Goal: Transaction & Acquisition: Purchase product/service

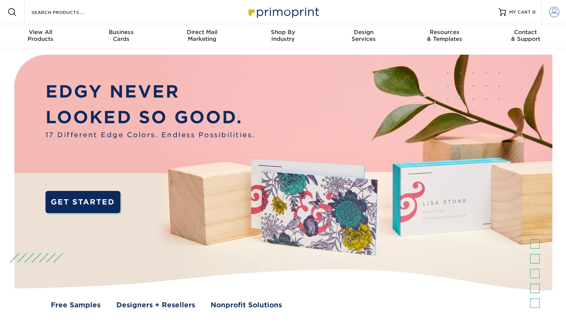
click at [558, 14] on span at bounding box center [554, 12] width 11 height 11
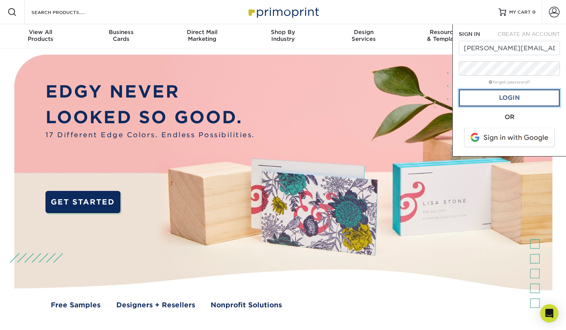
click at [520, 97] on link "Login" at bounding box center [508, 97] width 101 height 17
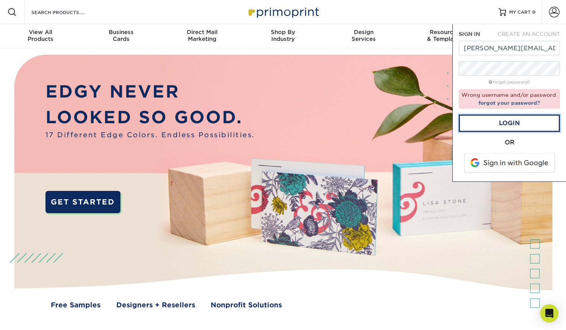
click at [458, 76] on div at bounding box center [458, 76] width 0 height 0
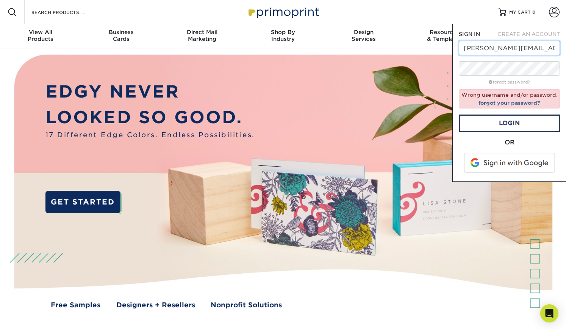
type input "[PERSON_NAME][EMAIL_ADDRESS][DOMAIN_NAME]"
click at [514, 124] on link "Login" at bounding box center [508, 123] width 101 height 17
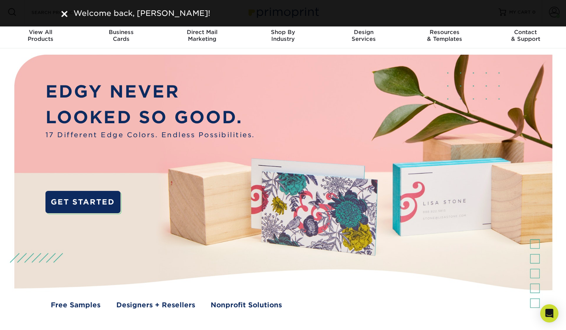
click at [61, 11] on div "Welcome back, Aimee!" at bounding box center [283, 13] width 454 height 11
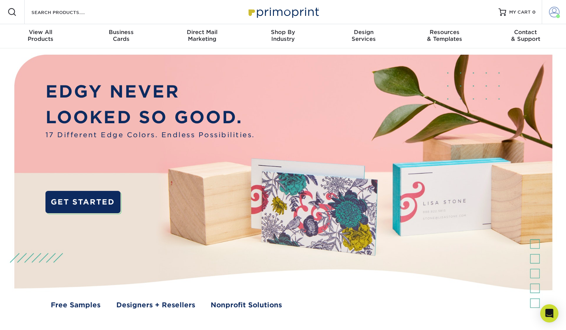
click at [555, 10] on span at bounding box center [554, 12] width 11 height 11
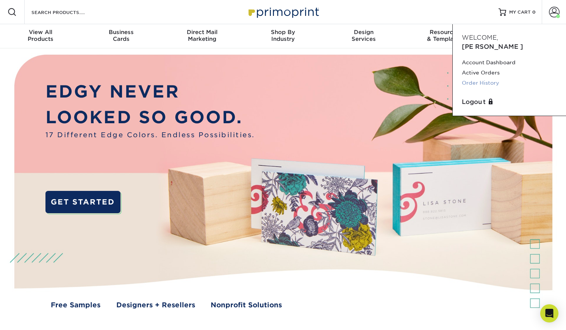
click at [488, 78] on link "Order History" at bounding box center [508, 83] width 95 height 10
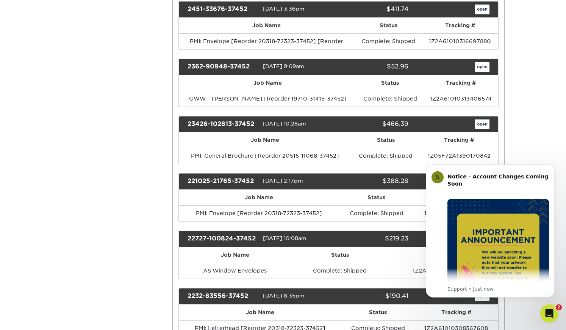
scroll to position [246, 0]
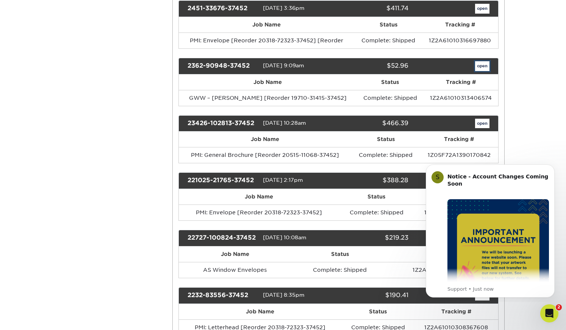
click at [480, 64] on link "open" at bounding box center [482, 66] width 14 height 10
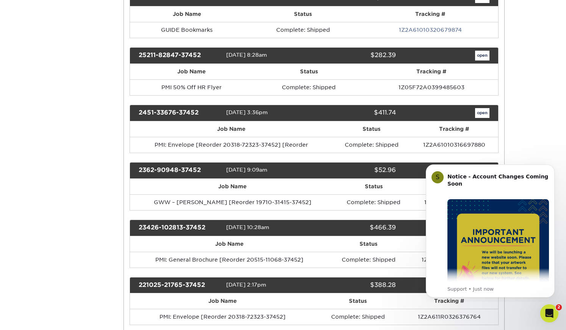
scroll to position [0, 0]
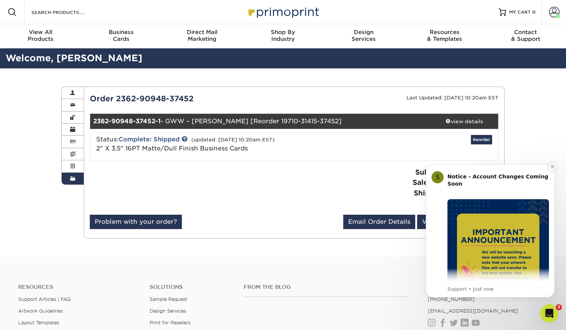
click at [553, 168] on icon "Dismiss notification" at bounding box center [552, 167] width 4 height 4
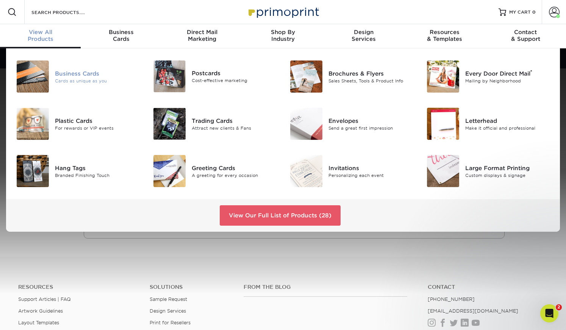
click at [91, 73] on div "Business Cards" at bounding box center [98, 73] width 86 height 8
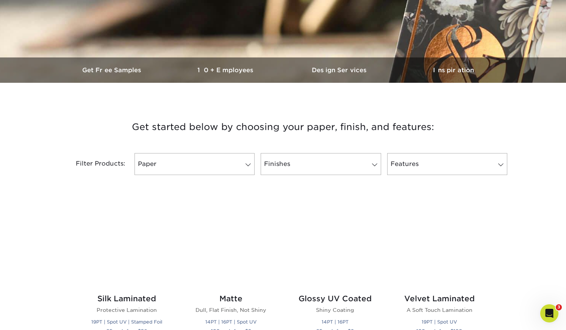
scroll to position [256, 0]
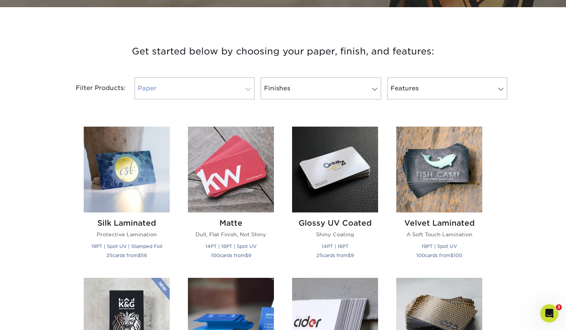
click at [229, 90] on link "Paper" at bounding box center [194, 89] width 120 height 22
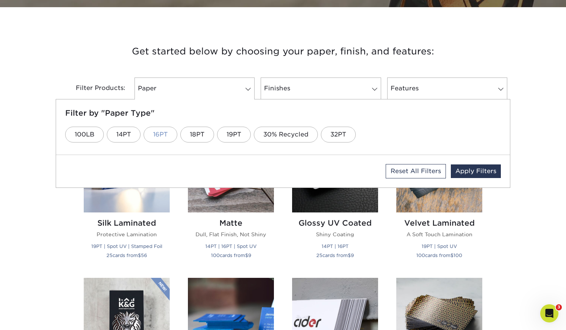
click at [162, 136] on link "16PT" at bounding box center [160, 135] width 34 height 16
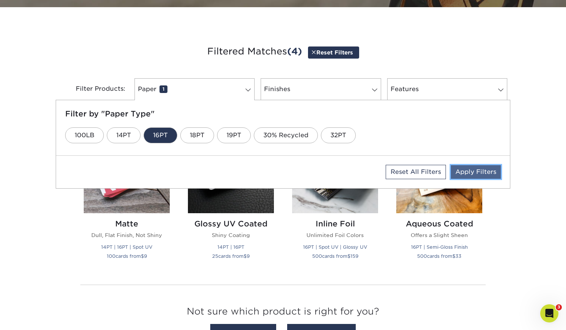
click at [463, 173] on link "Apply Filters" at bounding box center [475, 172] width 50 height 14
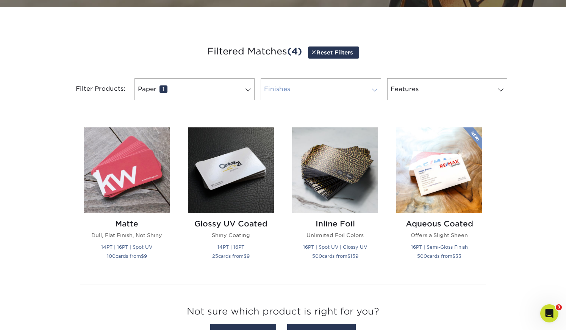
click at [326, 94] on link "Finishes 0" at bounding box center [320, 89] width 120 height 22
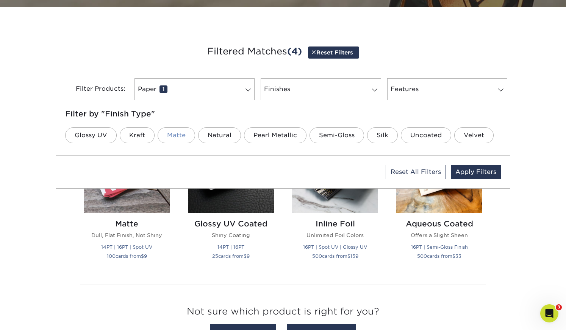
click at [173, 137] on link "Matte" at bounding box center [175, 136] width 37 height 16
click at [475, 173] on link "Apply Filters" at bounding box center [475, 172] width 50 height 14
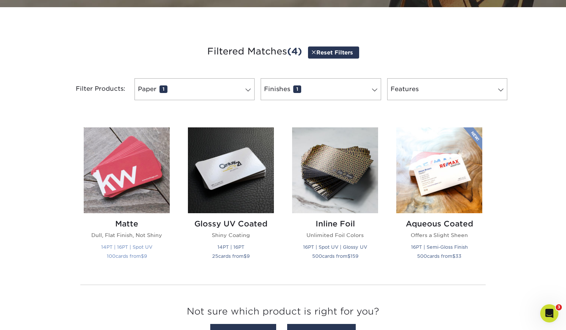
click at [128, 224] on h2 "Matte" at bounding box center [127, 224] width 86 height 9
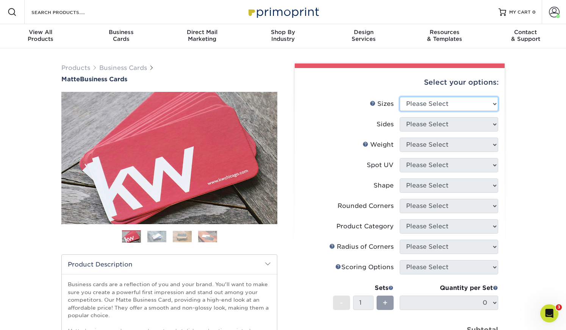
click at [469, 103] on select "Please Select 1.5" x 3.5" - Mini 1.75" x 3.5" - Mini 2" x 2" - Square 2" x 3" -…" at bounding box center [448, 104] width 98 height 14
select select "2.00x3.50"
click at [399, 97] on select "Please Select 1.5" x 3.5" - Mini 1.75" x 3.5" - Mini 2" x 2" - Square 2" x 3" -…" at bounding box center [448, 104] width 98 height 14
click at [458, 127] on select "Please Select Print Both Sides Print Front Only" at bounding box center [448, 124] width 98 height 14
select select "13abbda7-1d64-4f25-8bb2-c179b224825d"
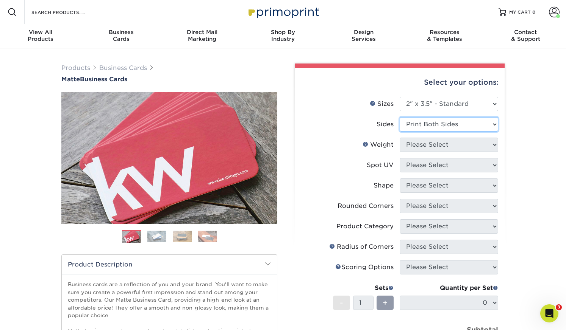
click at [399, 117] on select "Please Select Print Both Sides Print Front Only" at bounding box center [448, 124] width 98 height 14
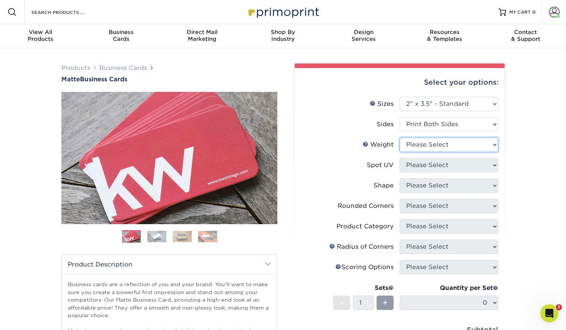
click at [458, 143] on select "Please Select 16PT 14PT" at bounding box center [448, 145] width 98 height 14
select select "16PT"
click at [399, 138] on select "Please Select 16PT 14PT" at bounding box center [448, 145] width 98 height 14
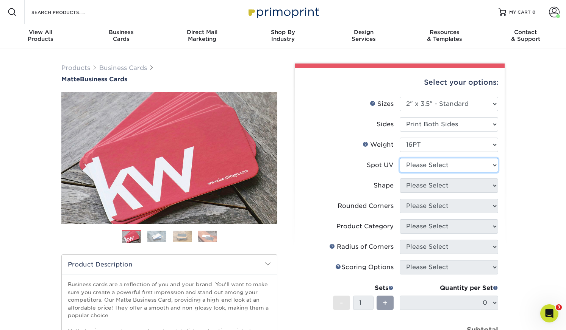
click at [450, 167] on select "Please Select No Spot UV Front and Back (Both Sides) Front Only Back Only" at bounding box center [448, 165] width 98 height 14
select select "3"
click at [399, 158] on select "Please Select No Spot UV Front and Back (Both Sides) Front Only Back Only" at bounding box center [448, 165] width 98 height 14
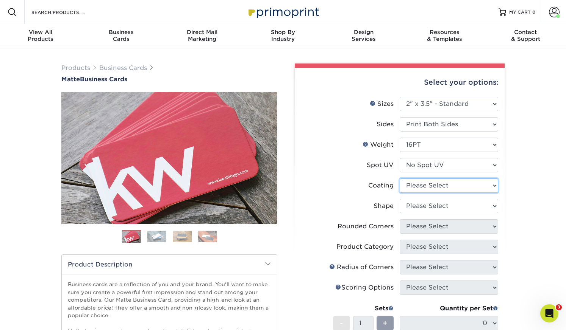
click at [444, 185] on select at bounding box center [448, 186] width 98 height 14
select select "121bb7b5-3b4d-429f-bd8d-bbf80e953313"
click at [399, 179] on select at bounding box center [448, 186] width 98 height 14
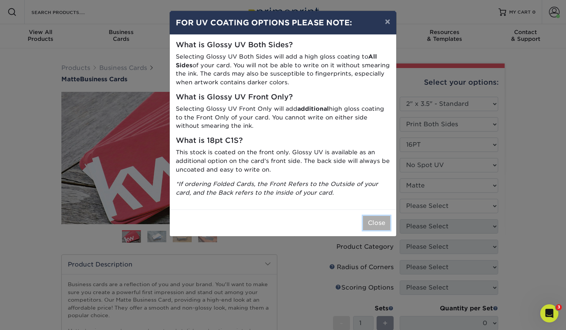
click at [377, 224] on button "Close" at bounding box center [376, 223] width 27 height 14
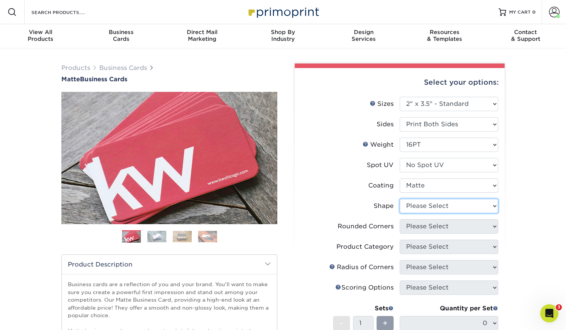
click at [449, 206] on select "Please Select Standard Oval" at bounding box center [448, 206] width 98 height 14
select select "standard"
click at [399, 199] on select "Please Select Standard Oval" at bounding box center [448, 206] width 98 height 14
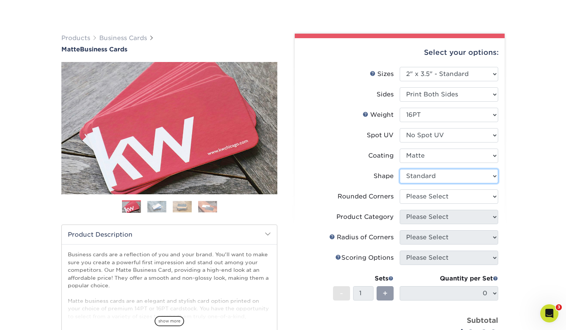
scroll to position [51, 0]
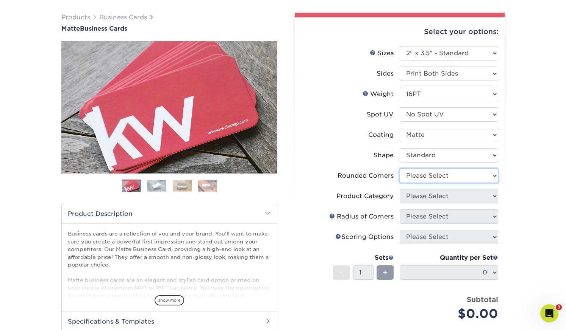
click at [410, 175] on select "Please Select Yes - Round 2 Corners Yes - Round 4 Corners No" at bounding box center [448, 176] width 98 height 14
select select "0"
click at [399, 169] on select "Please Select Yes - Round 2 Corners Yes - Round 4 Corners No" at bounding box center [448, 176] width 98 height 14
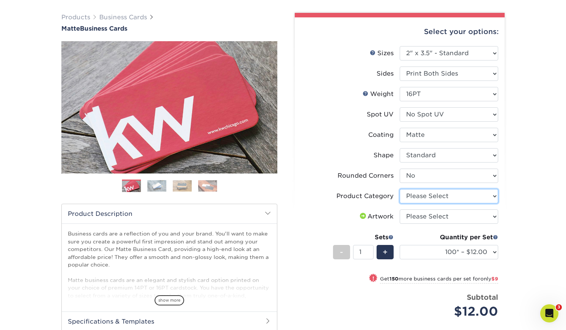
click at [421, 197] on select "Please Select Business Cards" at bounding box center [448, 196] width 98 height 14
select select "3b5148f1-0588-4f88-a218-97bcfdce65c1"
click at [399, 189] on select "Please Select Business Cards" at bounding box center [448, 196] width 98 height 14
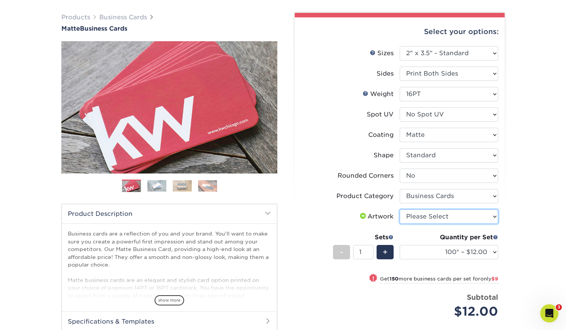
click at [419, 217] on select "Please Select I will upload files I need a design - $100" at bounding box center [448, 217] width 98 height 14
select select "upload"
click at [399, 210] on select "Please Select I will upload files I need a design - $100" at bounding box center [448, 217] width 98 height 14
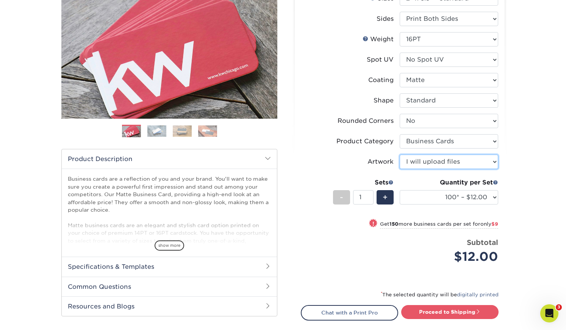
scroll to position [109, 0]
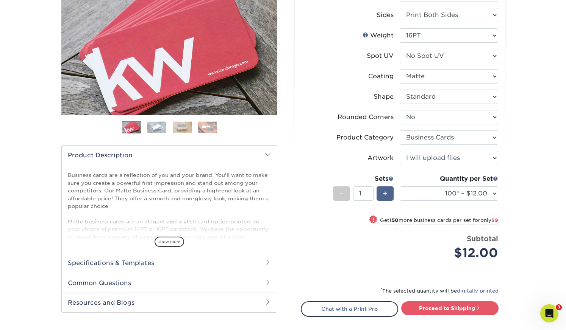
click at [385, 193] on span "+" at bounding box center [384, 193] width 5 height 11
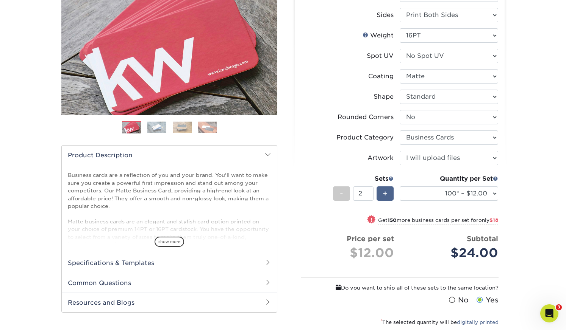
click at [385, 193] on span "+" at bounding box center [384, 193] width 5 height 11
type input "6"
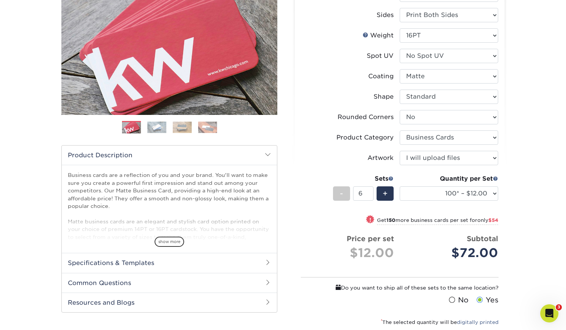
click at [537, 240] on div "Products Business Cards Matte Business Cards Previous Next 100 $ 9" at bounding box center [283, 180] width 566 height 482
click at [492, 192] on select "100* – $12.00 250* – $21.00 500 – $42.00 1000 – $53.00 2500 – $95.00 5000 – $18…" at bounding box center [448, 194] width 98 height 14
select select "250* – $21.00"
click at [399, 187] on select "100* – $12.00 250* – $21.00 500 – $42.00 1000 – $53.00 2500 – $95.00 5000 – $18…" at bounding box center [448, 194] width 98 height 14
click at [495, 193] on select "100* – $12.00 250* – $21.00 500 – $42.00 1000 – $53.00 2500 – $95.00 5000 – $18…" at bounding box center [448, 194] width 98 height 14
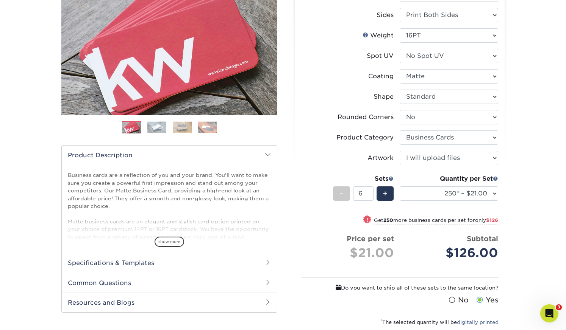
click at [534, 248] on div "Products Business Cards Matte Business Cards Previous Next 100 $ 9" at bounding box center [283, 180] width 566 height 482
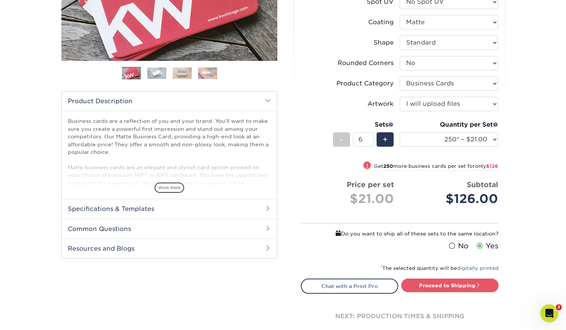
scroll to position [180, 0]
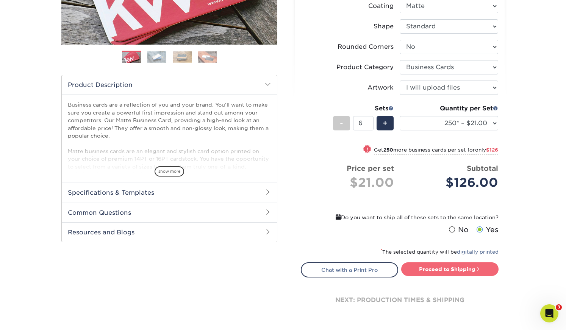
click at [453, 269] on link "Proceed to Shipping" at bounding box center [449, 270] width 97 height 14
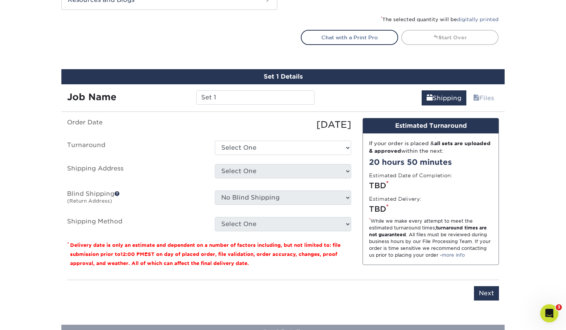
scroll to position [463, 0]
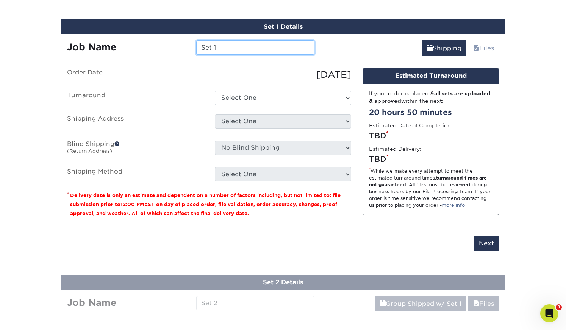
drag, startPoint x: 242, startPoint y: 48, endPoint x: 188, endPoint y: 45, distance: 53.8
click at [188, 45] on div "Job Name Set 1" at bounding box center [190, 48] width 259 height 14
type input "GWW Biz Cards"
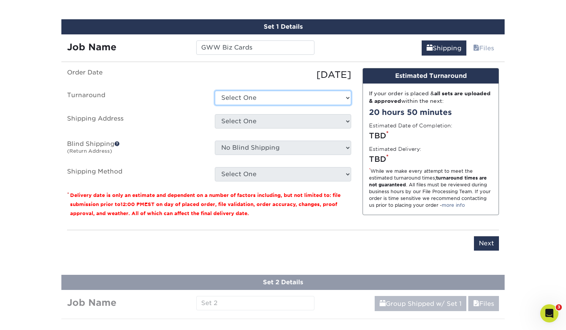
click at [287, 98] on select "Select One 2-4 Business Days 2 Day Next Business Day" at bounding box center [283, 98] width 136 height 14
select select "23721297-b68b-4846-ba83-3171e6bd9d78"
click at [215, 91] on select "Select One 2-4 Business Days 2 Day Next Business Day" at bounding box center [283, 98] width 136 height 14
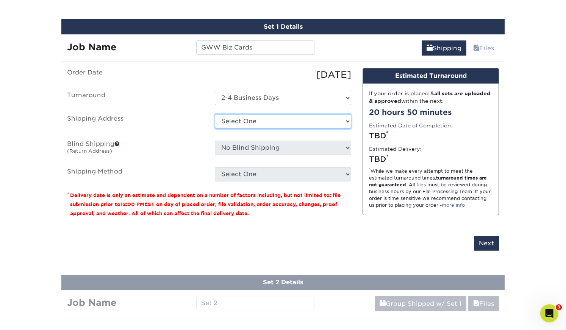
click at [285, 121] on select "Select One Andwell Health Partners DFD DuBois Realty Group GWW HAM – Barbara Er…" at bounding box center [283, 121] width 136 height 14
select select "162600"
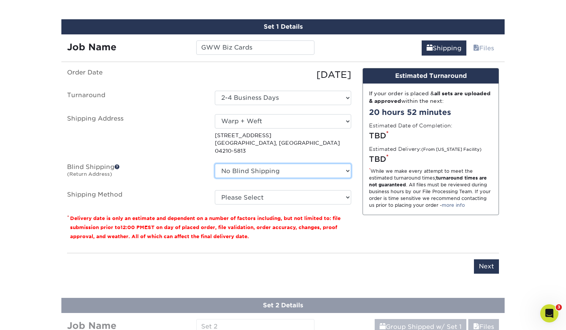
click at [273, 164] on select "No Blind Shipping Andwell Health Partners DFD DuBois Realty Group GWW HAM – Bar…" at bounding box center [283, 171] width 136 height 14
select select "107599"
click at [215, 164] on select "No Blind Shipping Andwell Health Partners DFD DuBois Realty Group GWW HAM – Bar…" at bounding box center [283, 171] width 136 height 14
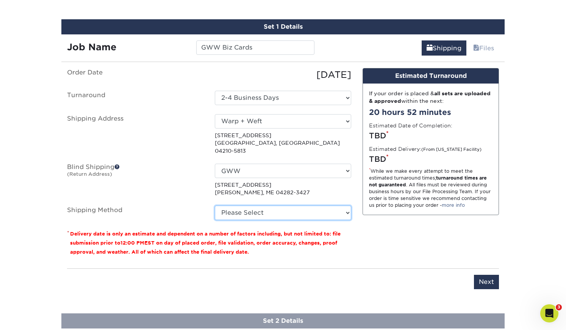
click at [288, 206] on select "Please Select Ground Shipping (+$14.96) 3 Day Shipping Service (+$15.34) 2 Day …" at bounding box center [283, 213] width 136 height 14
select select "03"
click at [215, 206] on select "Please Select Ground Shipping (+$14.96) 3 Day Shipping Service (+$15.34) 2 Day …" at bounding box center [283, 213] width 136 height 14
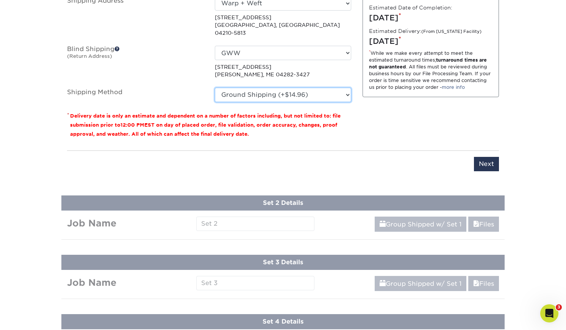
scroll to position [585, 0]
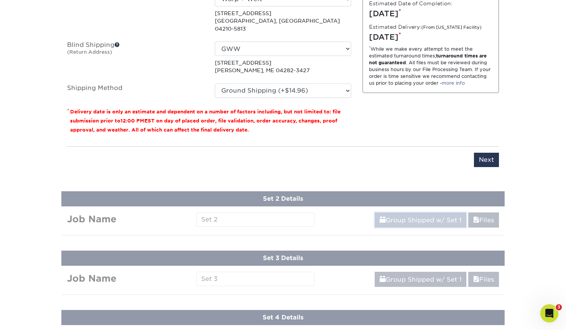
click at [396, 214] on link "Group Shipped w/ Set 1" at bounding box center [420, 220] width 92 height 15
click at [480, 153] on input "Next" at bounding box center [486, 160] width 25 height 14
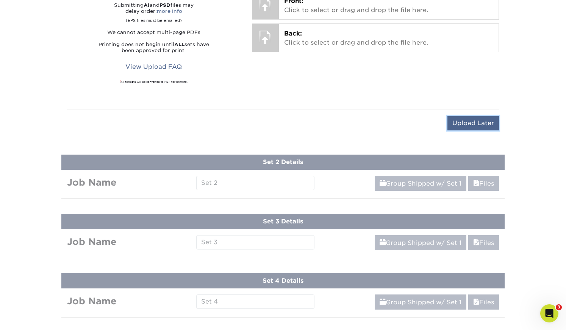
click at [480, 126] on input "Upload Later" at bounding box center [472, 123] width 51 height 14
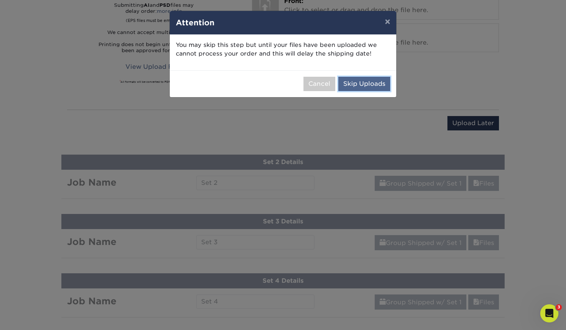
click at [367, 86] on button "Skip Uploads" at bounding box center [364, 84] width 52 height 14
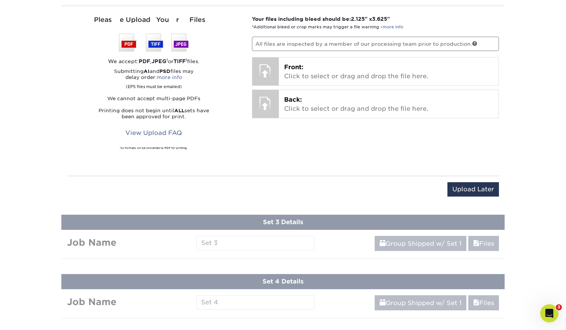
scroll to position [402, 0]
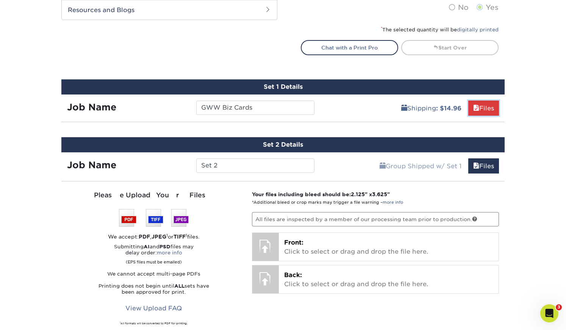
click at [479, 103] on link "Files" at bounding box center [483, 108] width 31 height 15
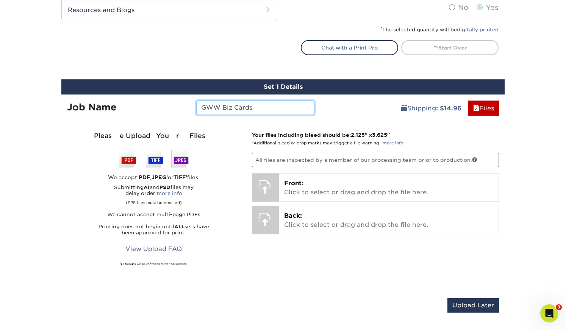
drag, startPoint x: 265, startPoint y: 108, endPoint x: 252, endPoint y: 106, distance: 12.3
click at [252, 106] on input "GWW Biz Cards" at bounding box center [255, 108] width 118 height 14
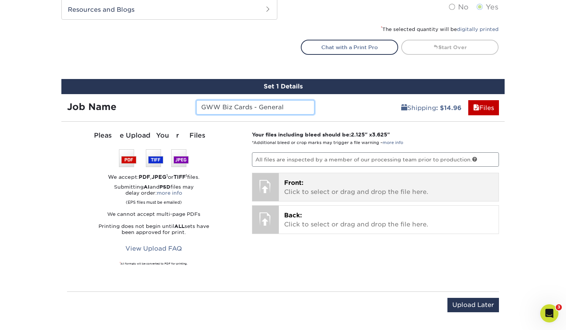
type input "GWW Biz Cards - General"
click at [268, 184] on div at bounding box center [265, 186] width 26 height 26
click at [299, 184] on span "Front:" at bounding box center [293, 182] width 19 height 7
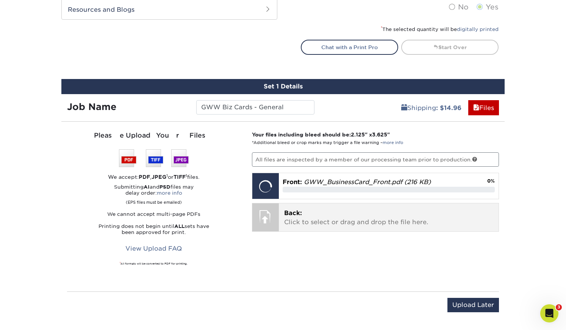
click at [356, 218] on p "Back: Click to select or drag and drop the file here." at bounding box center [388, 218] width 209 height 18
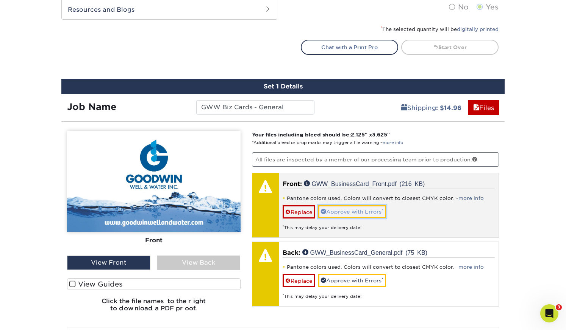
click at [356, 208] on link "Approve with Errors *" at bounding box center [352, 212] width 68 height 13
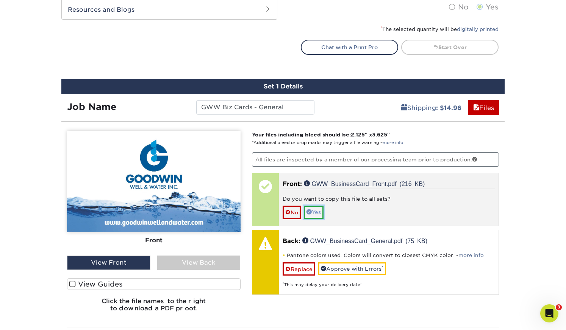
click at [323, 211] on link "Yes" at bounding box center [314, 212] width 20 height 13
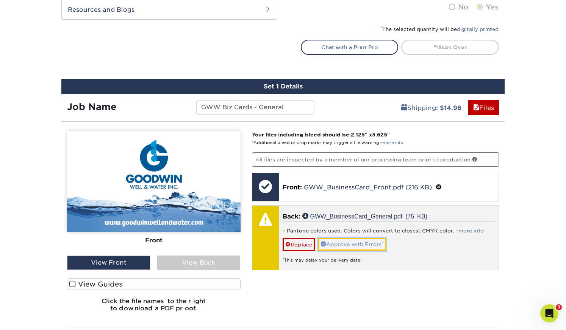
click at [348, 244] on link "Approve with Errors *" at bounding box center [352, 244] width 68 height 13
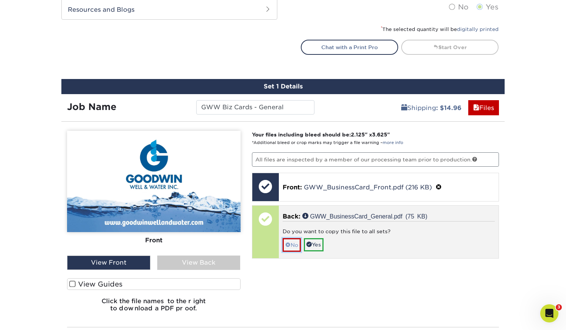
click at [292, 245] on link "No" at bounding box center [291, 244] width 18 height 13
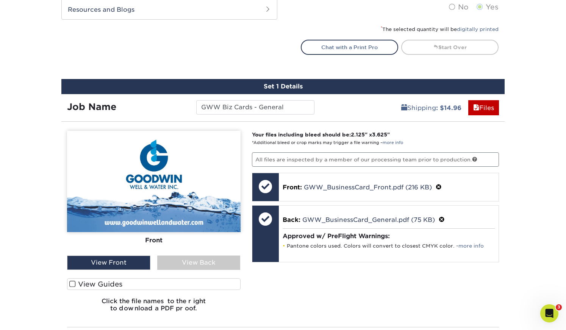
click at [207, 264] on div "View Back" at bounding box center [198, 263] width 83 height 14
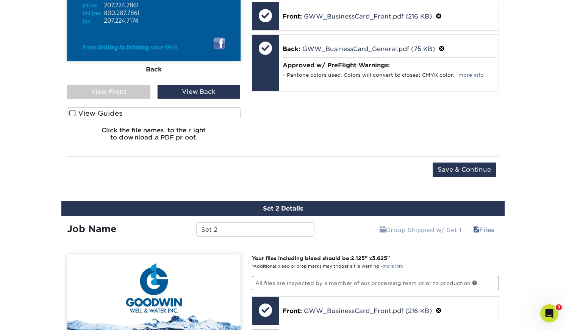
scroll to position [575, 0]
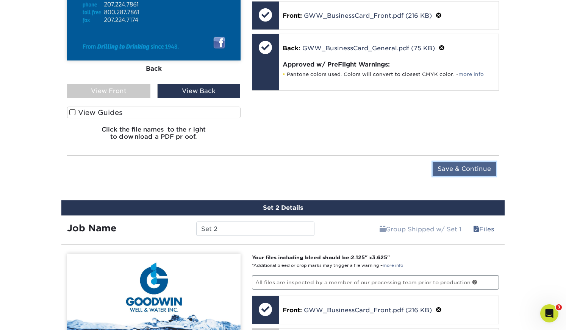
click at [478, 169] on input "Save & Continue" at bounding box center [463, 169] width 63 height 14
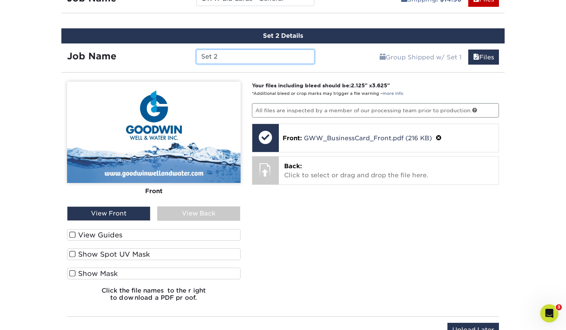
scroll to position [492, 0]
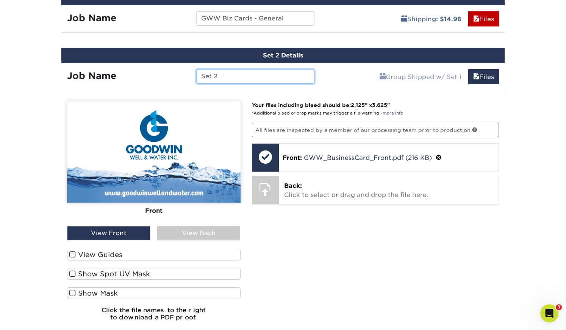
drag, startPoint x: 228, startPoint y: 76, endPoint x: 191, endPoint y: 75, distance: 36.3
click at [191, 75] on div "Set 2" at bounding box center [254, 76] width 129 height 14
paste input "GWW Biz Cards - General"
click at [273, 76] on input "GWW Biz Cards - General" at bounding box center [255, 76] width 118 height 14
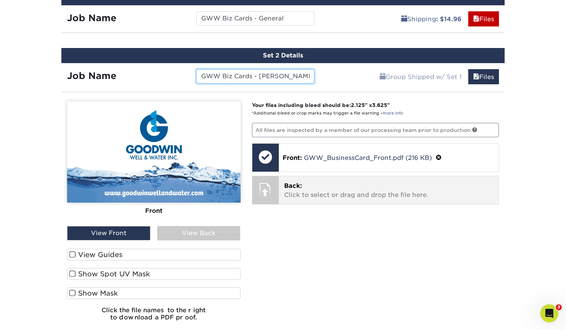
type input "GWW Biz Cards - Jesse"
click at [325, 192] on p "Back: Click to select or drag and drop the file here." at bounding box center [388, 191] width 209 height 18
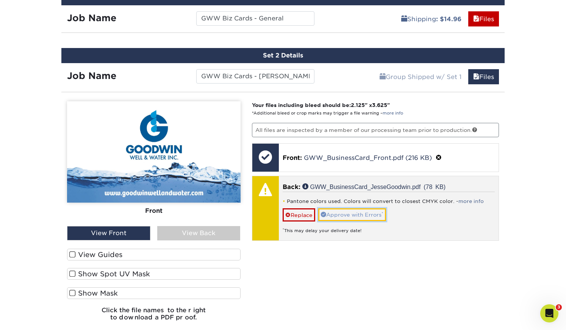
click at [356, 215] on link "Approve with Errors *" at bounding box center [352, 215] width 68 height 13
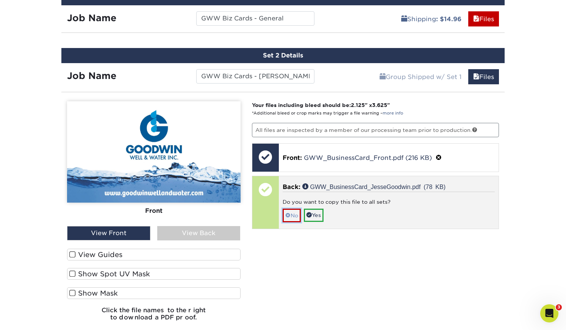
click at [296, 216] on link "No" at bounding box center [291, 215] width 18 height 13
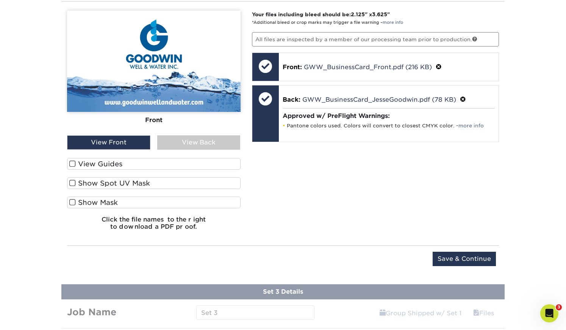
scroll to position [583, 0]
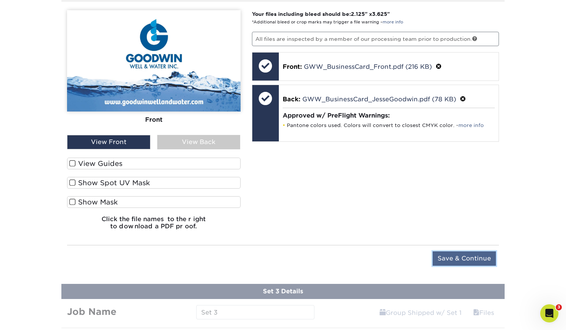
click at [468, 260] on input "Save & Continue" at bounding box center [463, 259] width 63 height 14
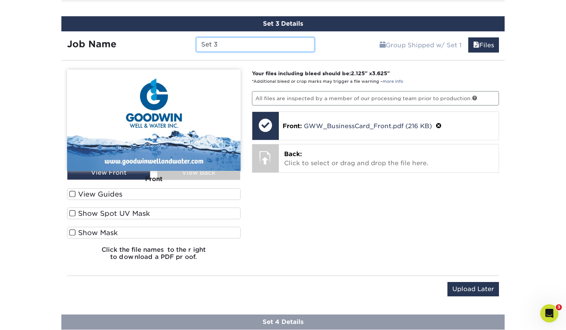
drag, startPoint x: 226, startPoint y: 44, endPoint x: 187, endPoint y: 43, distance: 38.6
click at [187, 43] on div "Job Name Set 3" at bounding box center [190, 44] width 259 height 14
paste input "GWW Biz Cards - General"
click at [273, 45] on input "GWW Biz Cards - General" at bounding box center [255, 44] width 118 height 14
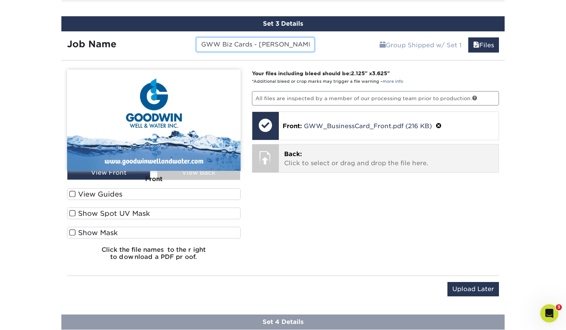
type input "GWW Biz Cards - Keith"
click at [348, 164] on p "Back: Click to select or drag and drop the file here." at bounding box center [388, 159] width 209 height 18
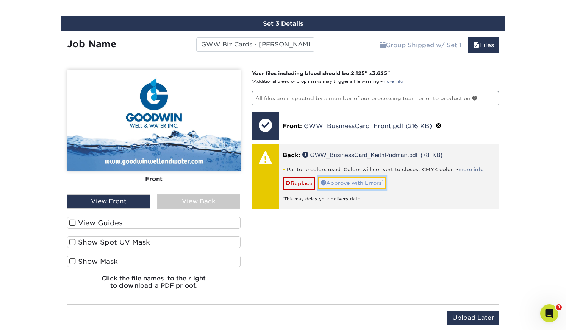
click at [352, 182] on link "Approve with Errors *" at bounding box center [352, 183] width 68 height 13
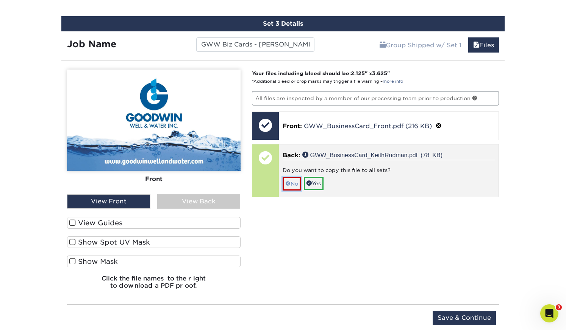
click at [295, 184] on link "No" at bounding box center [291, 183] width 18 height 13
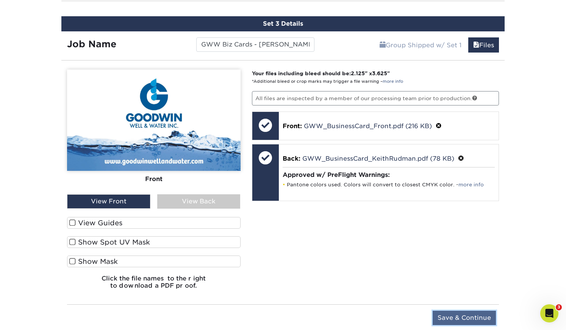
click at [468, 319] on input "Save & Continue" at bounding box center [463, 318] width 63 height 14
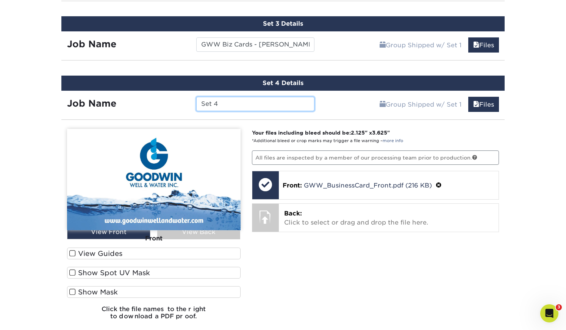
drag, startPoint x: 236, startPoint y: 103, endPoint x: 183, endPoint y: 103, distance: 53.0
click at [183, 103] on div "Job Name Set 4" at bounding box center [190, 104] width 259 height 14
paste input "GWW Biz Cards - General"
click at [277, 103] on input "GWW Biz Cards - General" at bounding box center [255, 104] width 118 height 14
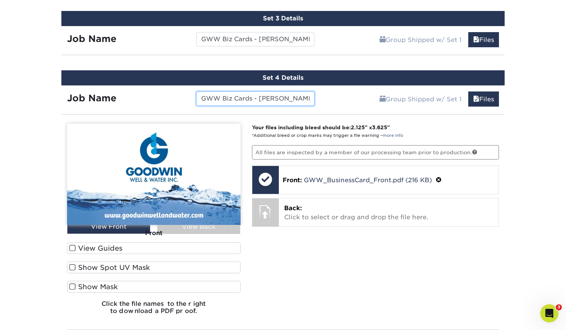
scroll to position [587, 0]
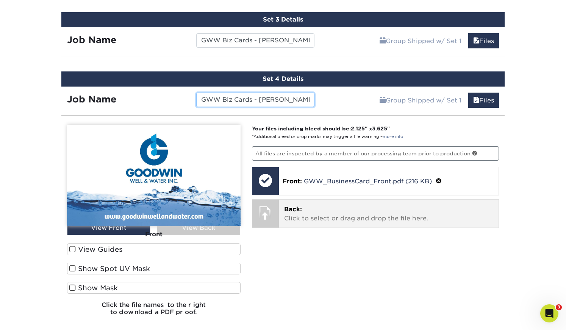
type input "GWW Biz Cards - Ralph"
click at [326, 218] on p "Back: Click to select or drag and drop the file here." at bounding box center [388, 214] width 209 height 18
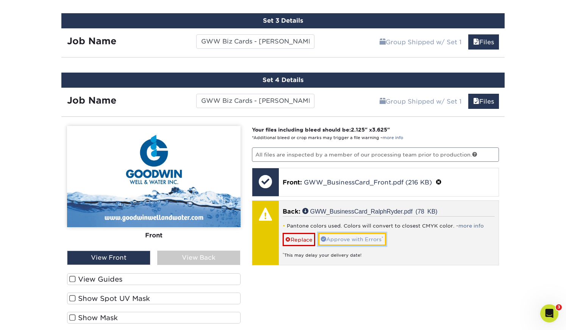
click at [370, 239] on link "Approve with Errors *" at bounding box center [352, 239] width 68 height 13
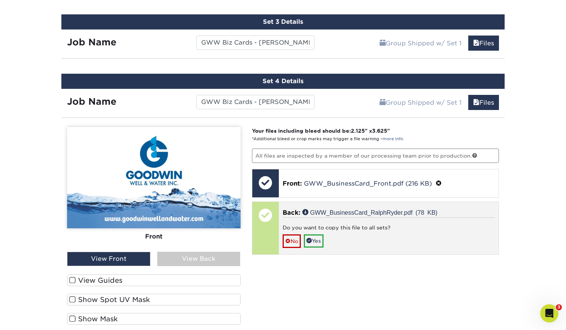
scroll to position [584, 0]
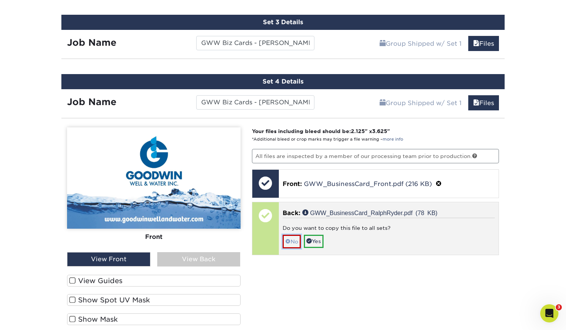
click at [293, 240] on link "No" at bounding box center [291, 241] width 18 height 13
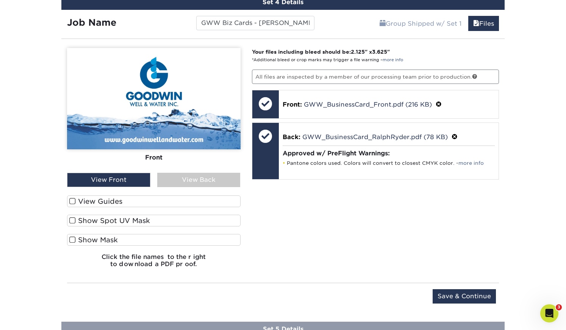
scroll to position [691, 0]
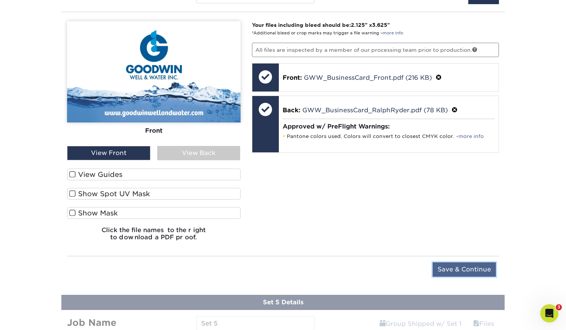
click at [465, 270] on input "Save & Continue" at bounding box center [463, 270] width 63 height 14
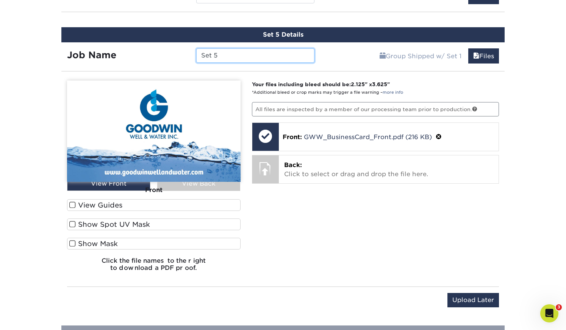
drag, startPoint x: 238, startPoint y: 57, endPoint x: 182, endPoint y: 56, distance: 56.0
click at [182, 56] on div "Job Name Set 5" at bounding box center [190, 55] width 259 height 14
paste input "GWW Biz Cards - General"
click at [279, 55] on input "GWW Biz Cards - General" at bounding box center [255, 55] width 118 height 14
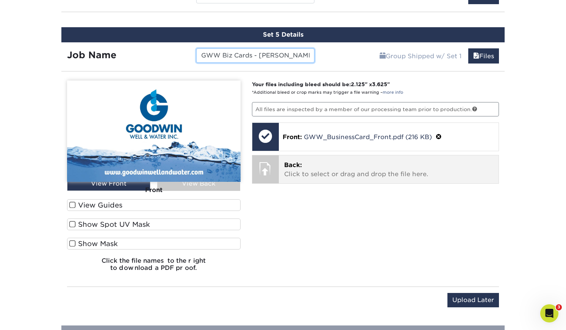
type input "GWW Biz Cards - Scott"
click at [363, 161] on p "Back: Click to select or drag and drop the file here." at bounding box center [388, 170] width 209 height 18
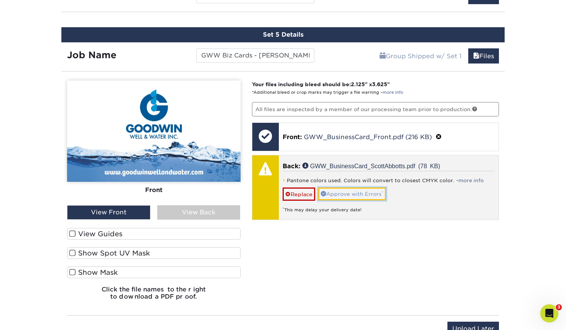
click at [365, 191] on link "Approve with Errors *" at bounding box center [352, 194] width 68 height 13
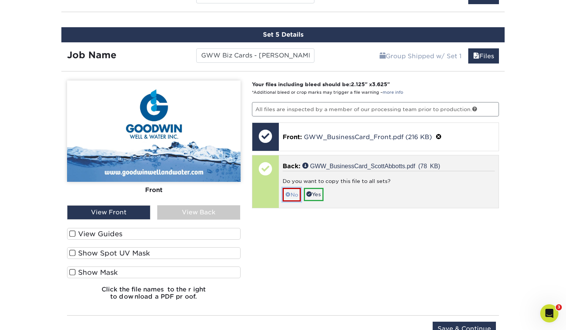
click at [294, 193] on link "No" at bounding box center [291, 194] width 18 height 13
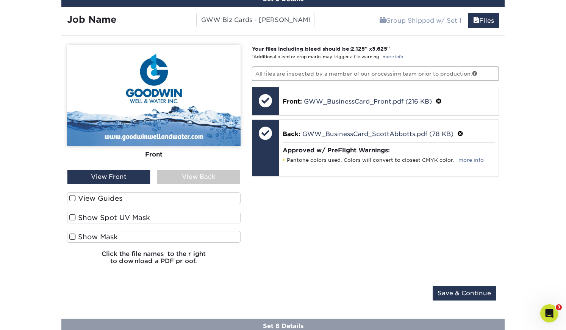
scroll to position [742, 0]
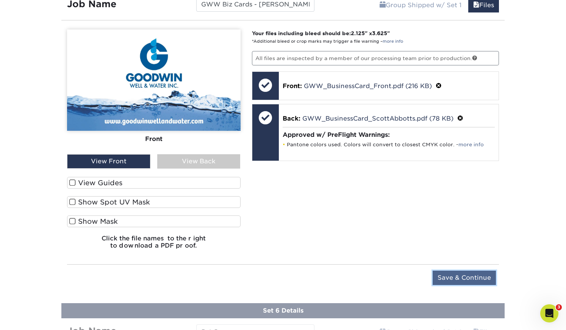
click at [479, 274] on input "Save & Continue" at bounding box center [463, 278] width 63 height 14
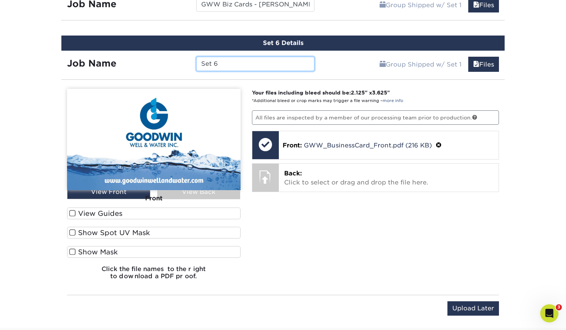
drag, startPoint x: 230, startPoint y: 64, endPoint x: 185, endPoint y: 62, distance: 45.1
click at [185, 62] on div "Job Name Set 6" at bounding box center [190, 64] width 259 height 14
paste input "GWW Biz Cards - General"
click at [262, 61] on input "GWW Biz Cards - General" at bounding box center [255, 64] width 118 height 14
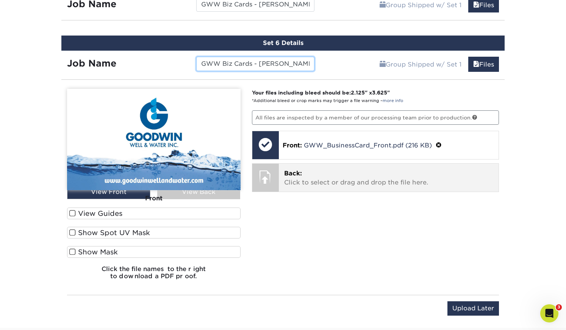
type input "GWW Biz Cards - Sheri"
click at [374, 182] on p "Back: Click to select or drag and drop the file here." at bounding box center [388, 178] width 209 height 18
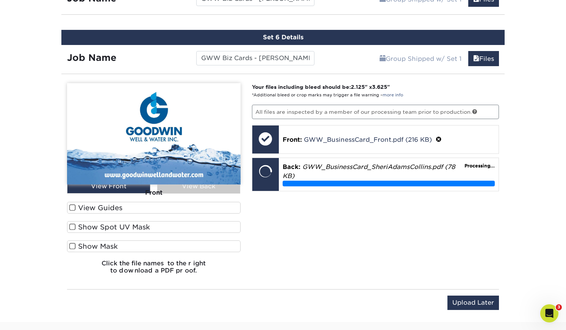
scroll to position [746, 0]
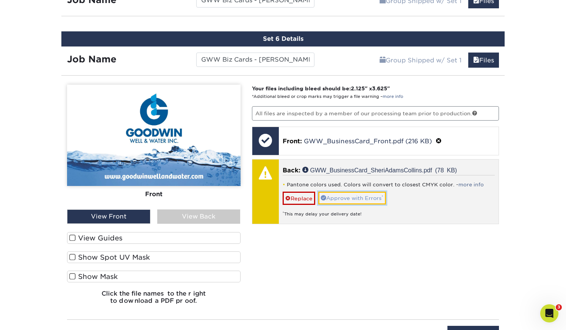
click at [359, 198] on link "Approve with Errors *" at bounding box center [352, 198] width 68 height 13
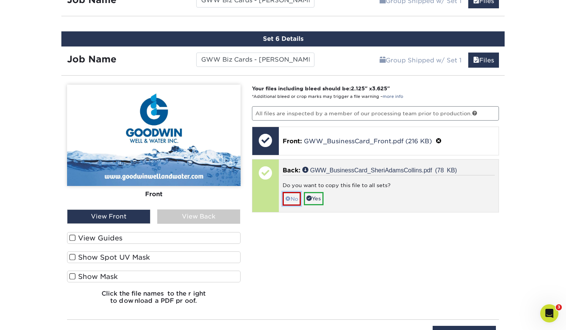
click at [294, 196] on link "No" at bounding box center [291, 198] width 18 height 13
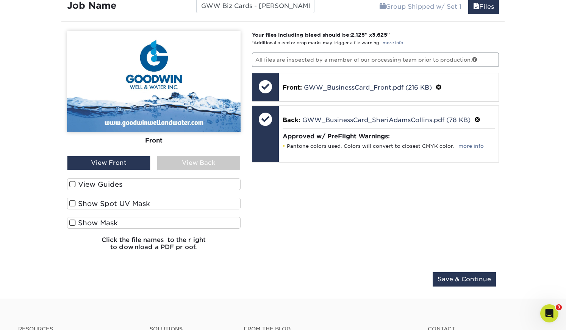
scroll to position [800, 0]
click at [449, 277] on input "Save & Continue" at bounding box center [463, 279] width 63 height 14
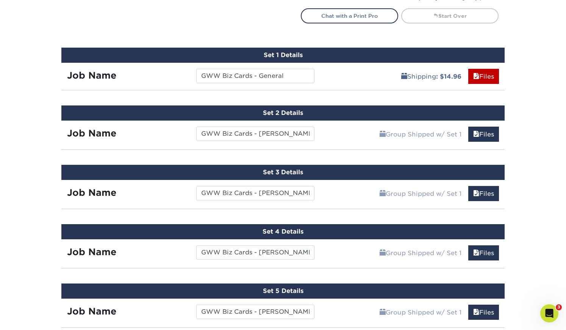
scroll to position [429, 0]
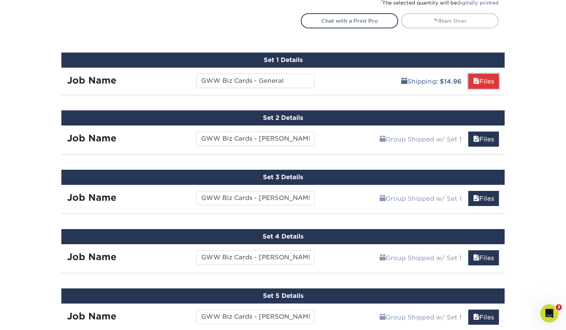
click at [490, 82] on link "Files" at bounding box center [483, 81] width 31 height 15
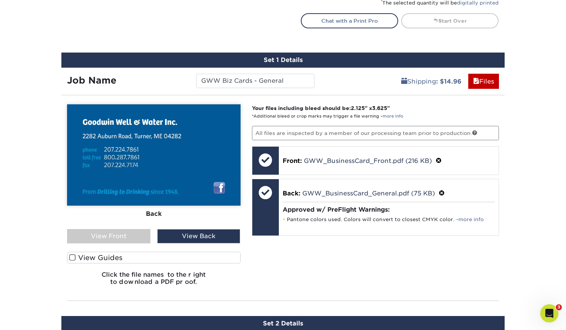
click at [120, 233] on div "View Front" at bounding box center [108, 236] width 83 height 14
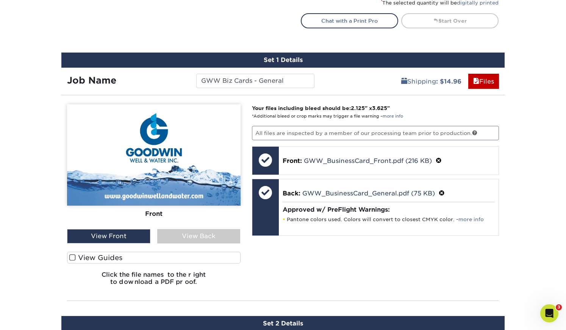
click at [187, 236] on div "View Back" at bounding box center [198, 236] width 83 height 14
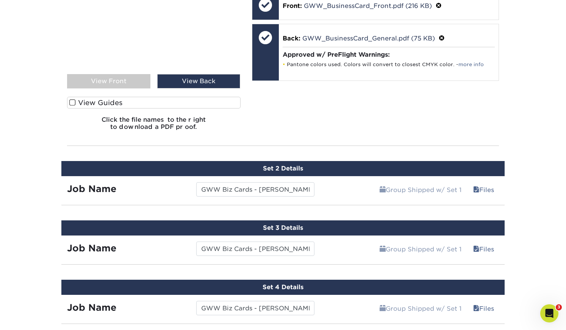
scroll to position [589, 0]
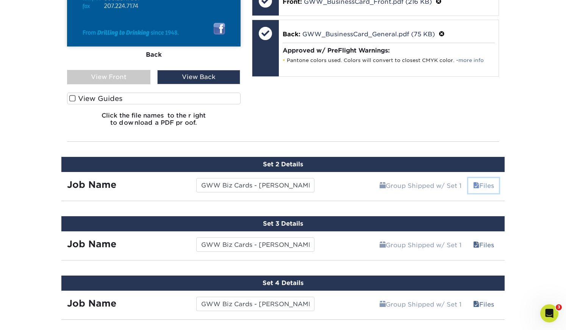
click at [485, 188] on link "Files" at bounding box center [483, 185] width 31 height 15
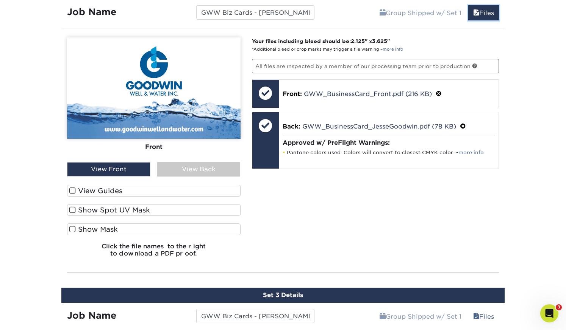
scroll to position [764, 0]
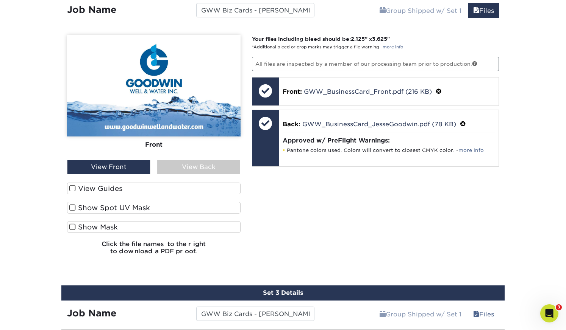
click at [134, 165] on div "View Front" at bounding box center [108, 167] width 83 height 14
click at [199, 169] on div "View Back" at bounding box center [198, 167] width 83 height 14
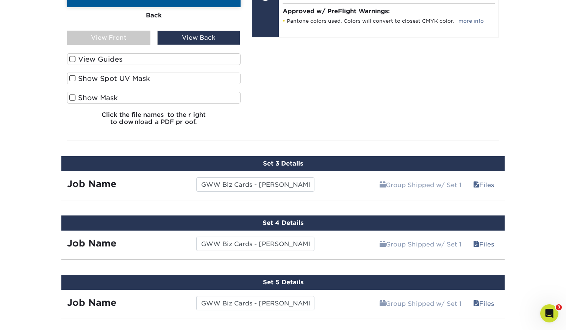
scroll to position [911, 0]
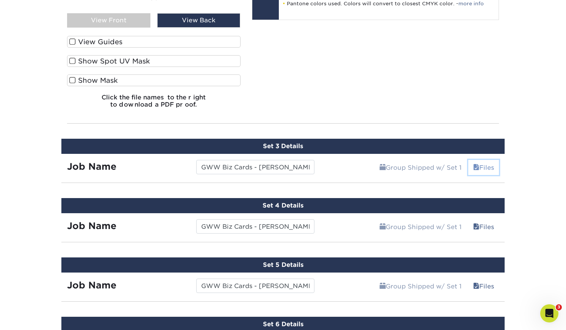
click at [484, 165] on link "Files" at bounding box center [483, 167] width 31 height 15
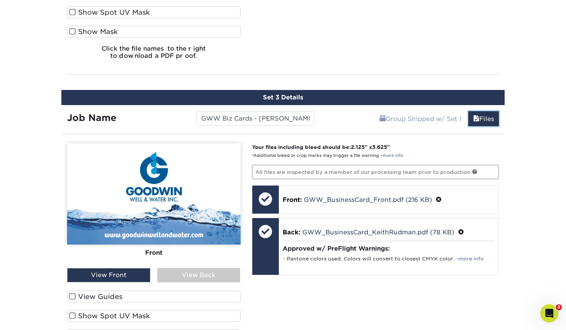
scroll to position [994, 0]
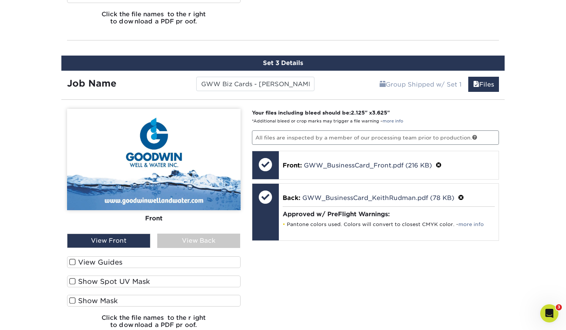
click at [204, 239] on div "View Back" at bounding box center [198, 241] width 83 height 14
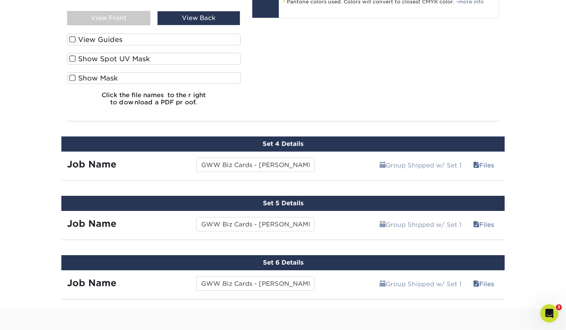
scroll to position [1219, 0]
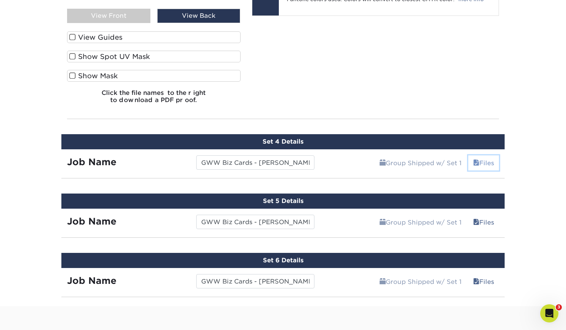
click at [486, 164] on link "Files" at bounding box center [483, 163] width 31 height 15
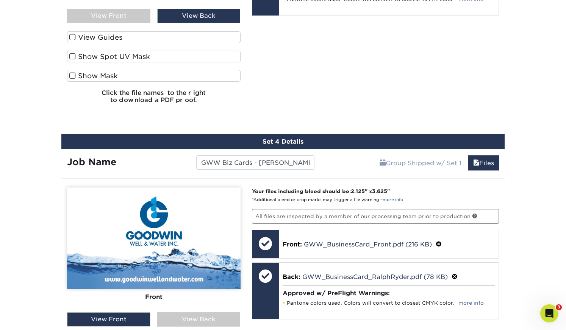
click at [201, 319] on div "View Back" at bounding box center [198, 320] width 83 height 14
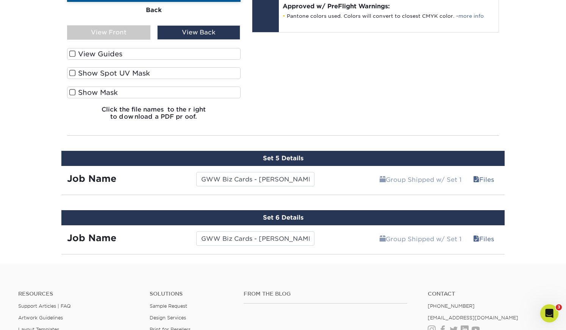
scroll to position [1508, 0]
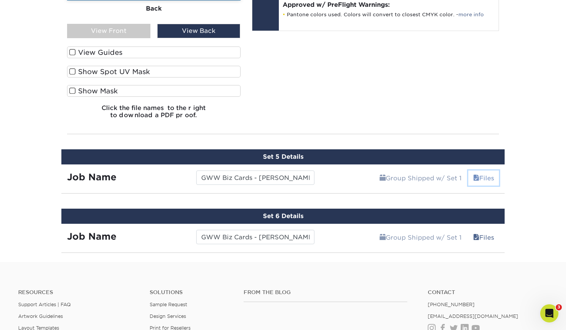
click at [485, 175] on link "Files" at bounding box center [483, 178] width 31 height 15
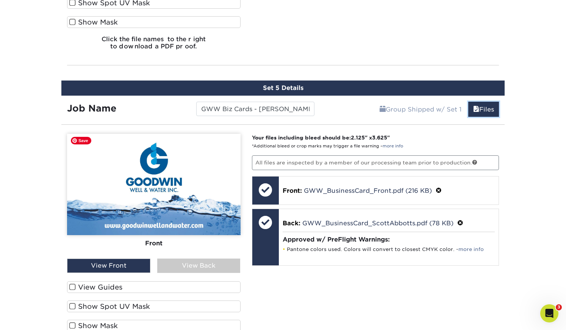
scroll to position [1581, 0]
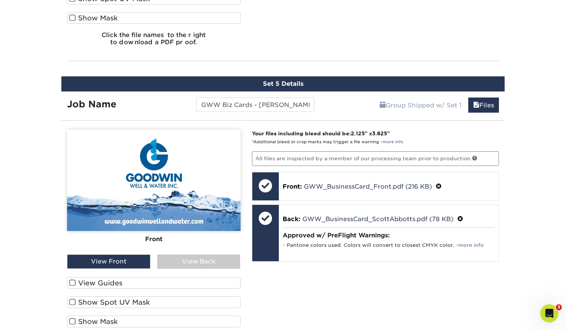
click at [204, 258] on div "View Back" at bounding box center [198, 262] width 83 height 14
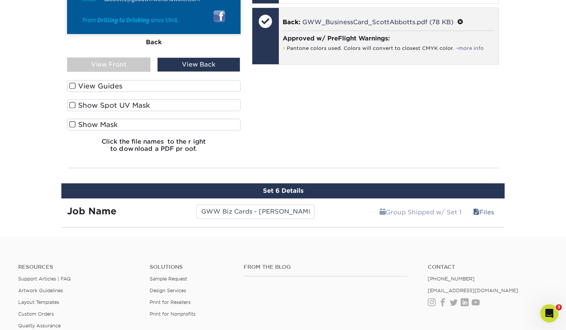
scroll to position [1782, 0]
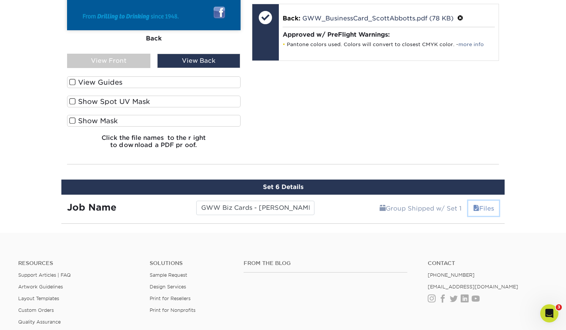
click at [485, 207] on link "Files" at bounding box center [483, 208] width 31 height 15
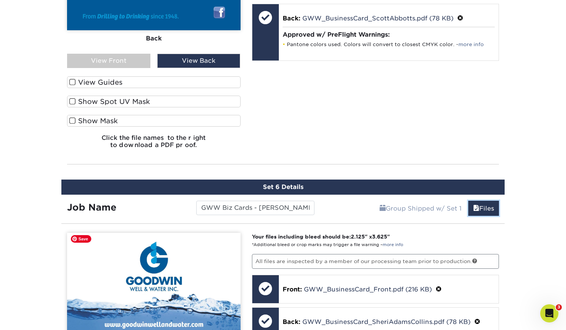
scroll to position [1890, 0]
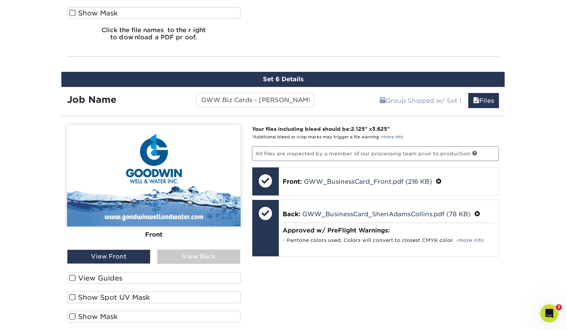
click at [196, 257] on div "View Back" at bounding box center [198, 257] width 83 height 14
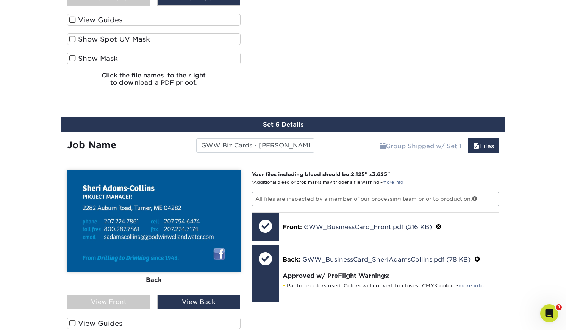
scroll to position [1811, 0]
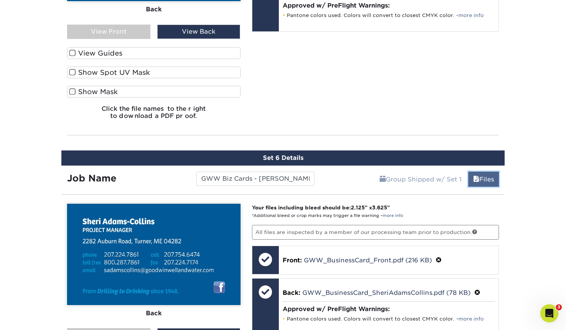
click at [480, 180] on link "Files" at bounding box center [483, 179] width 31 height 15
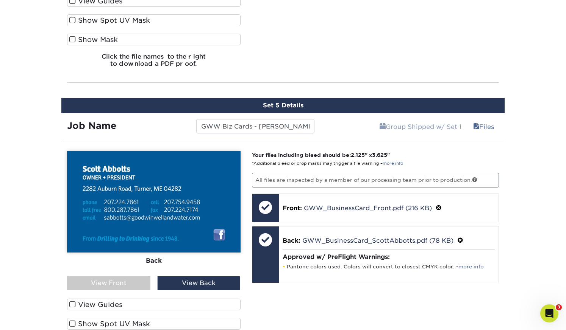
scroll to position [1552, 0]
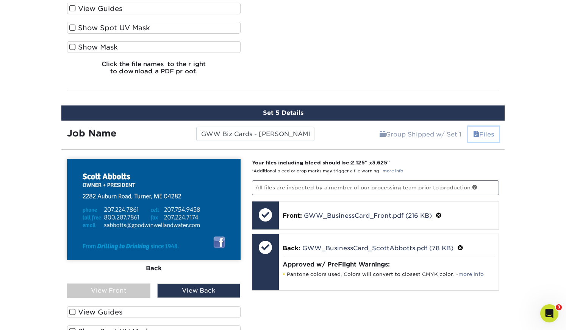
click at [480, 132] on link "Files" at bounding box center [483, 134] width 31 height 15
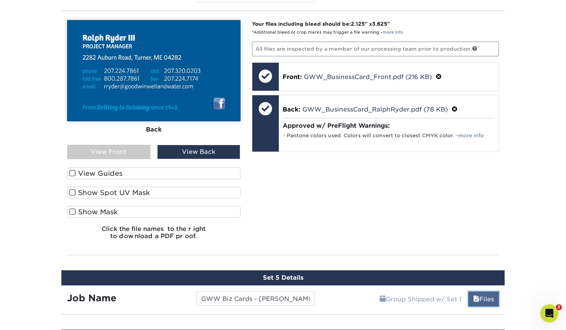
scroll to position [1361, 0]
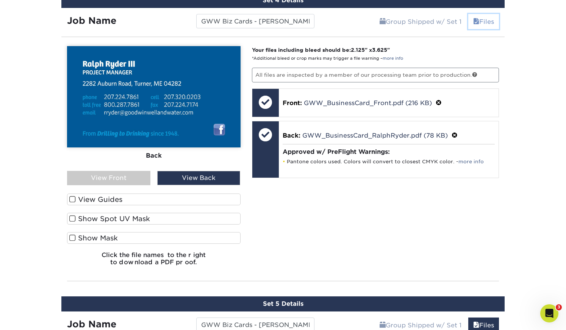
click at [483, 23] on link "Files" at bounding box center [483, 21] width 31 height 15
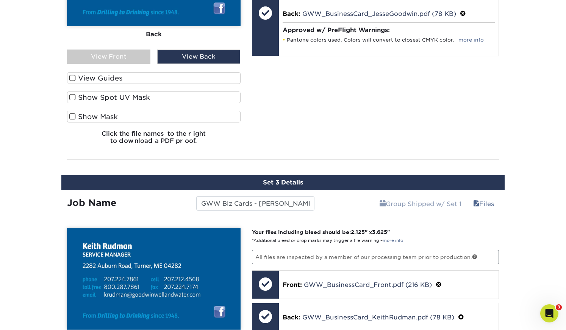
scroll to position [870, 0]
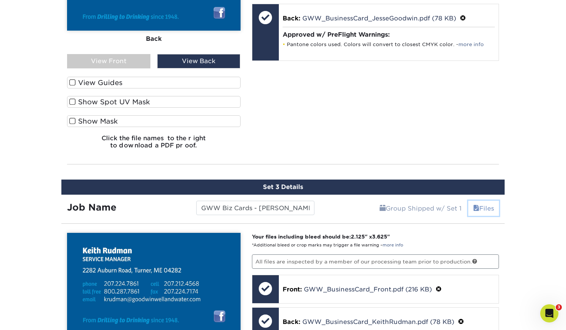
click at [484, 208] on link "Files" at bounding box center [483, 208] width 31 height 15
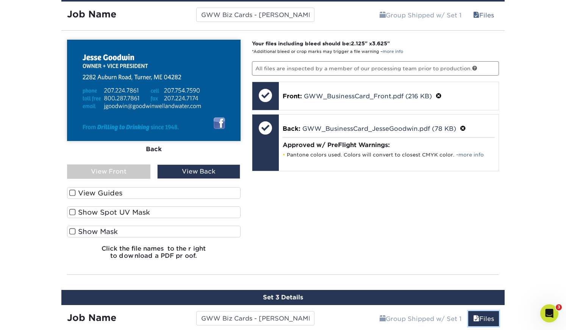
scroll to position [699, 0]
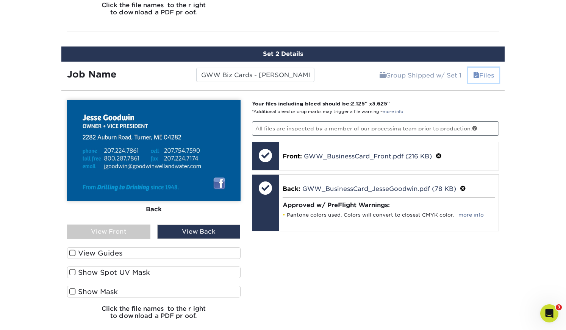
click at [479, 72] on link "Files" at bounding box center [483, 75] width 31 height 15
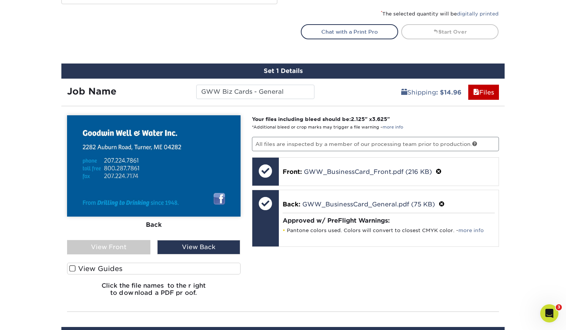
scroll to position [385, 0]
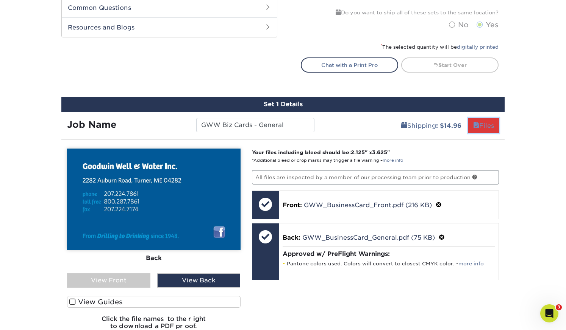
click at [480, 125] on link "Files" at bounding box center [483, 125] width 31 height 15
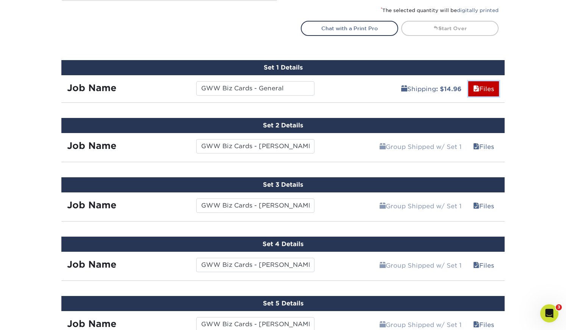
scroll to position [423, 0]
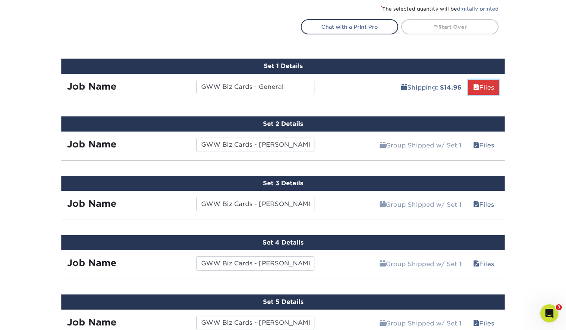
click at [490, 87] on link "Files" at bounding box center [483, 87] width 31 height 15
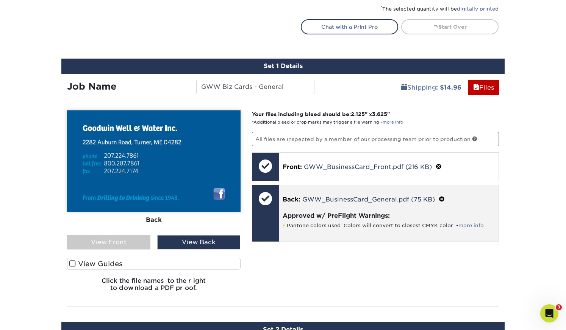
click at [338, 213] on h4 "Approved w/ PreFlight Warnings:" at bounding box center [388, 215] width 212 height 7
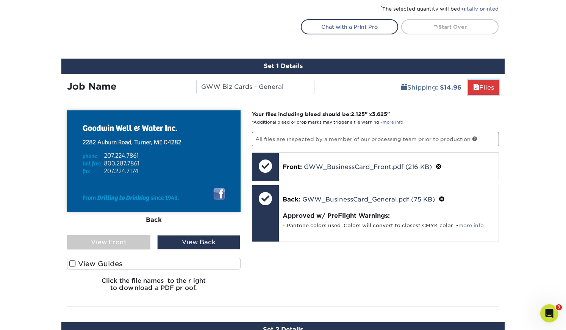
click at [487, 90] on link "Files" at bounding box center [483, 87] width 31 height 15
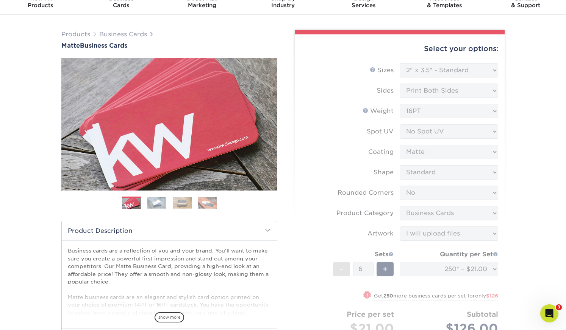
scroll to position [0, 0]
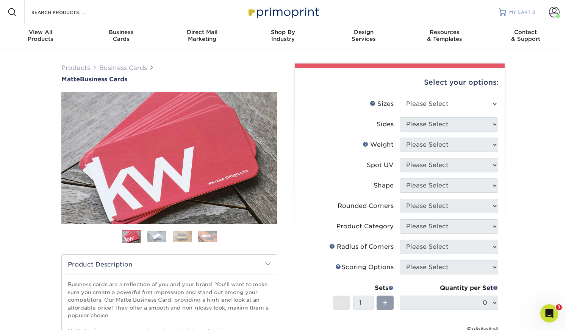
click at [519, 12] on span "MY CART" at bounding box center [520, 12] width 22 height 6
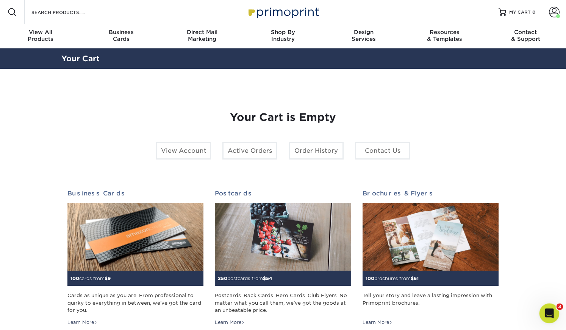
click at [550, 311] on icon "Open Intercom Messenger" at bounding box center [548, 313] width 12 height 12
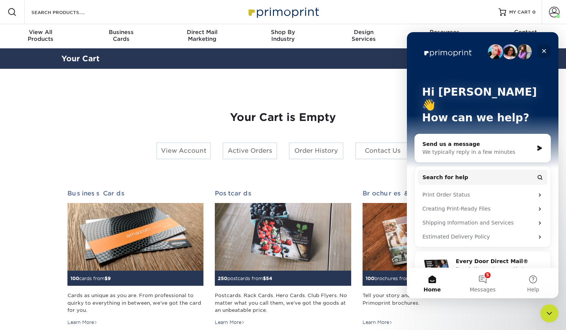
click at [543, 50] on icon "Close" at bounding box center [544, 51] width 6 height 6
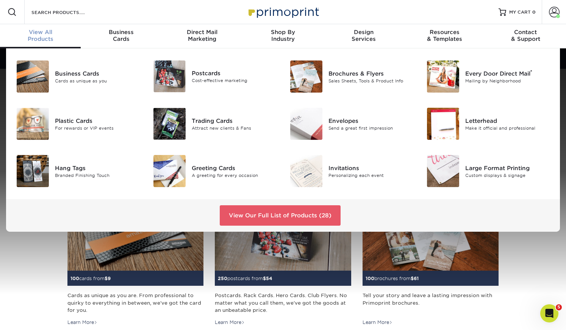
click at [50, 38] on div "View All Products" at bounding box center [40, 36] width 81 height 14
click at [73, 74] on div "Business Cards" at bounding box center [98, 73] width 86 height 8
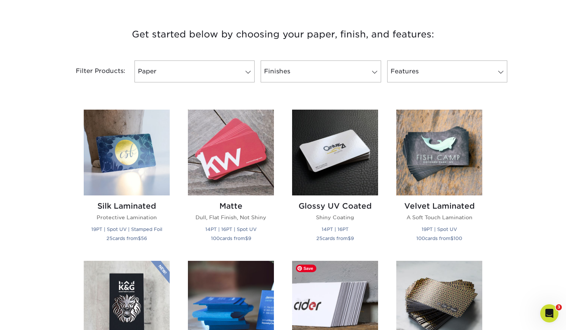
scroll to position [282, 0]
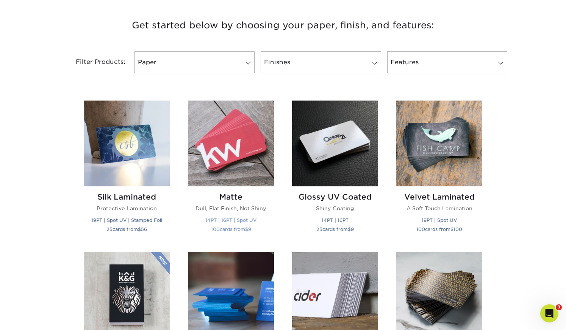
click at [228, 220] on small "14PT | 16PT | Spot UV" at bounding box center [230, 221] width 51 height 6
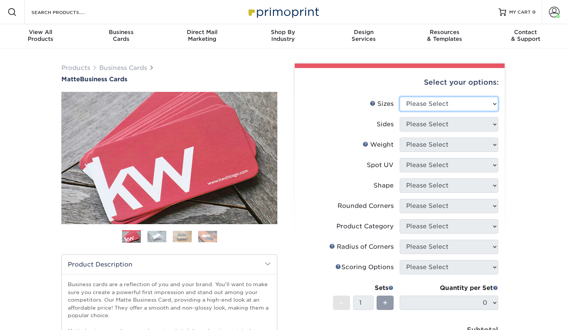
click at [441, 104] on select "Please Select 1.5" x 3.5" - Mini 1.75" x 3.5" - Mini 2" x 2" - Square 2" x 3" -…" at bounding box center [448, 104] width 98 height 14
select select "2.00x3.50"
click at [399, 97] on select "Please Select 1.5" x 3.5" - Mini 1.75" x 3.5" - Mini 2" x 2" - Square 2" x 3" -…" at bounding box center [448, 104] width 98 height 14
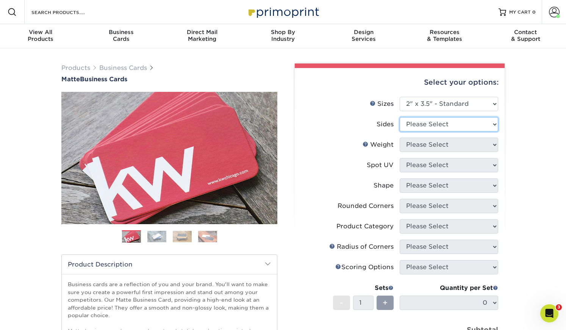
click at [435, 126] on select "Please Select Print Both Sides Print Front Only" at bounding box center [448, 124] width 98 height 14
select select "13abbda7-1d64-4f25-8bb2-c179b224825d"
click at [399, 117] on select "Please Select Print Both Sides Print Front Only" at bounding box center [448, 124] width 98 height 14
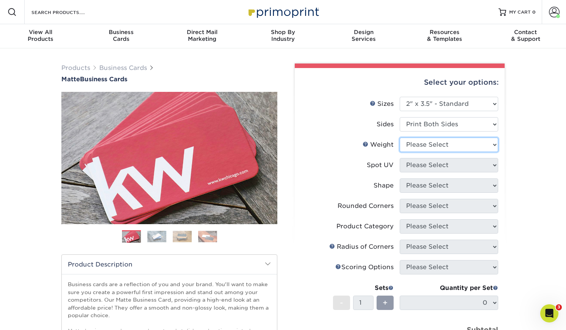
click at [434, 146] on select "Please Select 16PT 14PT" at bounding box center [448, 145] width 98 height 14
select select "16PT"
click at [399, 138] on select "Please Select 16PT 14PT" at bounding box center [448, 145] width 98 height 14
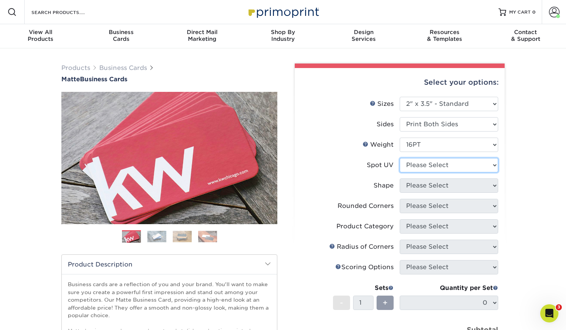
click at [435, 168] on select "Please Select No Spot UV Front and Back (Both Sides) Front Only Back Only" at bounding box center [448, 165] width 98 height 14
select select "3"
click at [399, 158] on select "Please Select No Spot UV Front and Back (Both Sides) Front Only Back Only" at bounding box center [448, 165] width 98 height 14
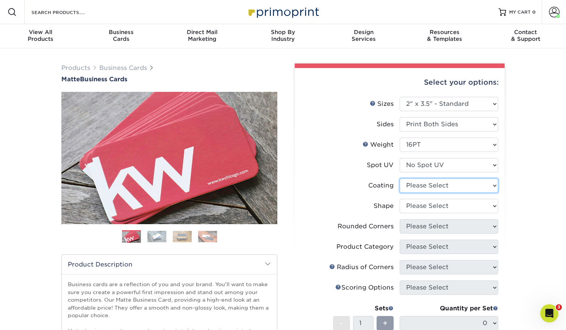
click at [436, 187] on select at bounding box center [448, 186] width 98 height 14
select select "121bb7b5-3b4d-429f-bd8d-bbf80e953313"
click at [399, 179] on select at bounding box center [448, 186] width 98 height 14
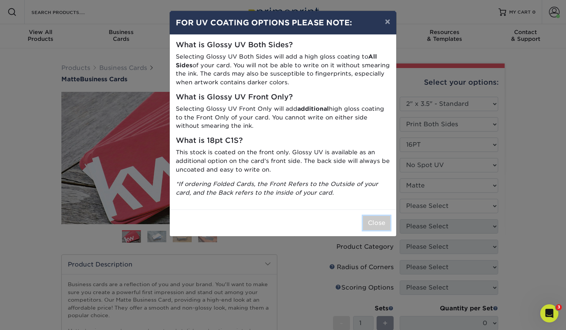
click at [377, 221] on button "Close" at bounding box center [376, 223] width 27 height 14
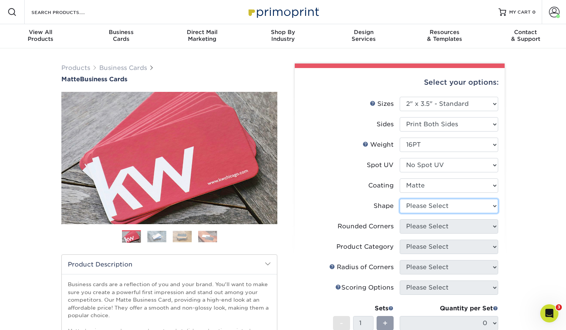
click at [437, 205] on select "Please Select Standard Oval" at bounding box center [448, 206] width 98 height 14
select select "standard"
click at [399, 199] on select "Please Select Standard Oval" at bounding box center [448, 206] width 98 height 14
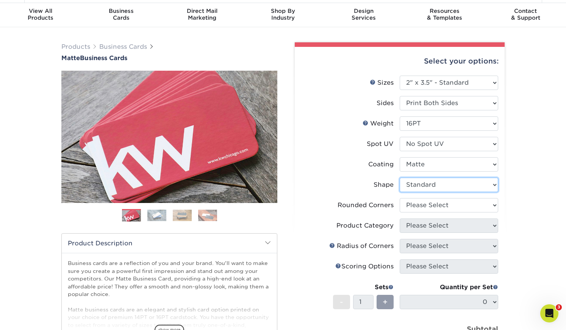
scroll to position [22, 0]
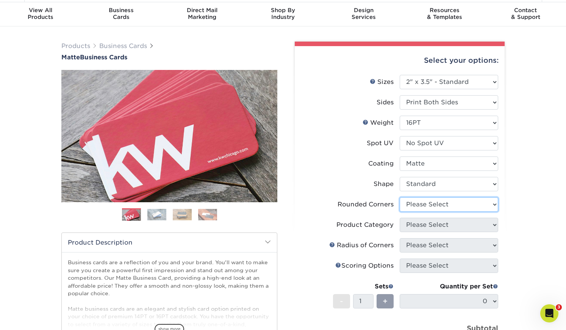
click at [445, 202] on select "Please Select Yes - Round 2 Corners Yes - Round 4 Corners No" at bounding box center [448, 205] width 98 height 14
select select "0"
click at [399, 198] on select "Please Select Yes - Round 2 Corners Yes - Round 4 Corners No" at bounding box center [448, 205] width 98 height 14
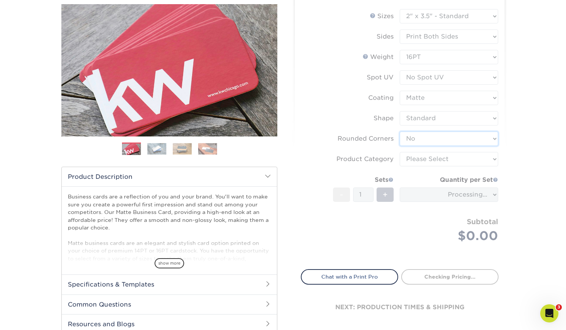
scroll to position [89, 0]
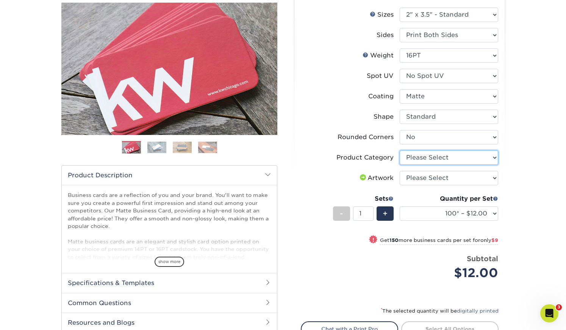
click at [426, 157] on select "Please Select Business Cards" at bounding box center [448, 158] width 98 height 14
select select "3b5148f1-0588-4f88-a218-97bcfdce65c1"
click at [399, 151] on select "Please Select Business Cards" at bounding box center [448, 158] width 98 height 14
click at [427, 178] on select "Please Select I will upload files I need a design - $100" at bounding box center [448, 178] width 98 height 14
select select "upload"
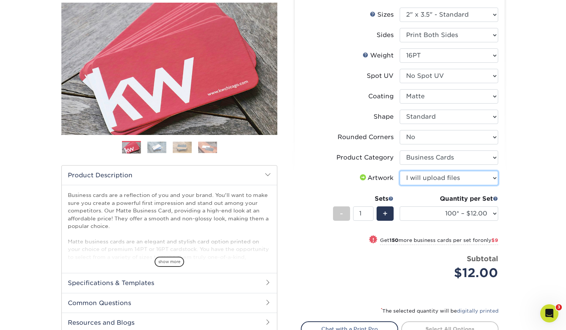
click at [399, 171] on select "Please Select I will upload files I need a design - $100" at bounding box center [448, 178] width 98 height 14
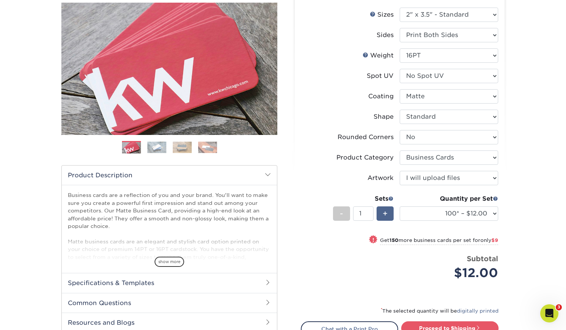
click at [388, 216] on div "+" at bounding box center [384, 214] width 17 height 14
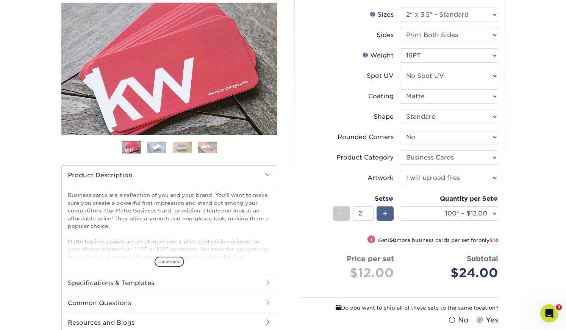
click at [388, 216] on div "+" at bounding box center [384, 214] width 17 height 14
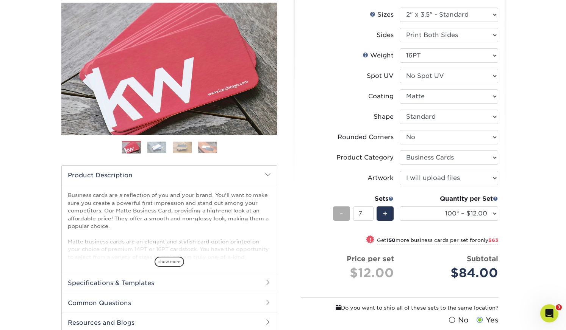
click at [340, 215] on span "-" at bounding box center [341, 213] width 3 height 11
type input "6"
click at [492, 213] on select "100* – $12.00 250* – $21.00 500 – $42.00 1000 – $53.00 2500 – $95.00 5000 – $18…" at bounding box center [448, 214] width 98 height 14
select select "250* – $21.00"
click at [399, 207] on select "100* – $12.00 250* – $21.00 500 – $42.00 1000 – $53.00 2500 – $95.00 5000 – $18…" at bounding box center [448, 214] width 98 height 14
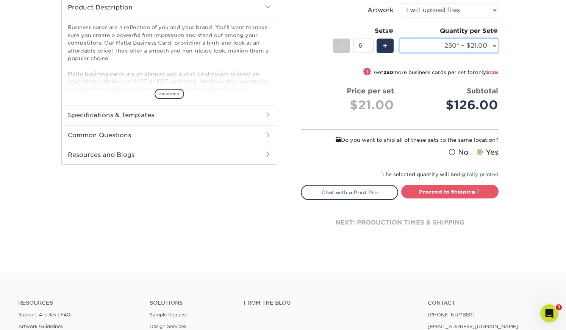
scroll to position [257, 0]
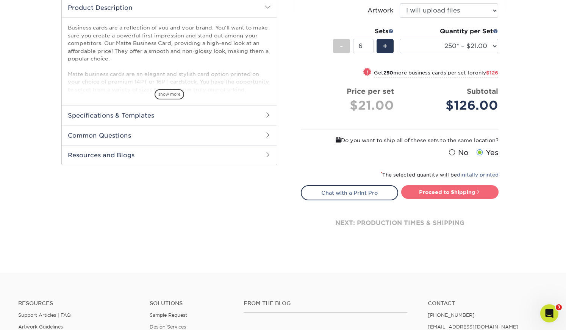
click at [450, 193] on link "Proceed to Shipping" at bounding box center [449, 192] width 97 height 14
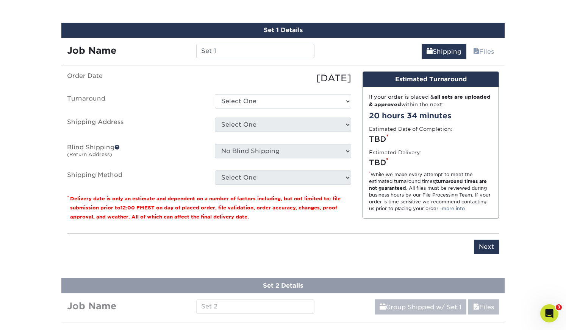
scroll to position [463, 0]
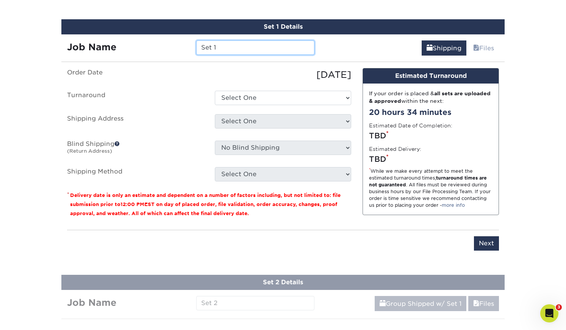
drag, startPoint x: 231, startPoint y: 46, endPoint x: 197, endPoint y: 47, distance: 34.1
click at [197, 47] on input "Set 1" at bounding box center [255, 48] width 118 height 14
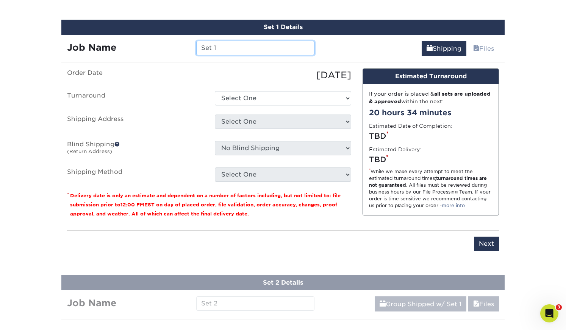
paste input "GWW Biz Cards - General"
type input "GWW Biz Cards - General"
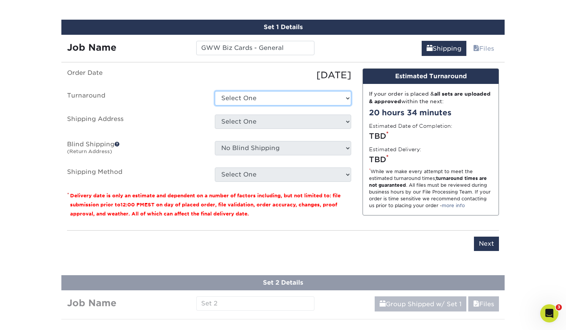
click at [273, 97] on select "Select One 2-4 Business Days 2 Day Next Business Day" at bounding box center [283, 98] width 136 height 14
select select "23721297-b68b-4846-ba83-3171e6bd9d78"
click at [215, 91] on select "Select One 2-4 Business Days 2 Day Next Business Day" at bounding box center [283, 98] width 136 height 14
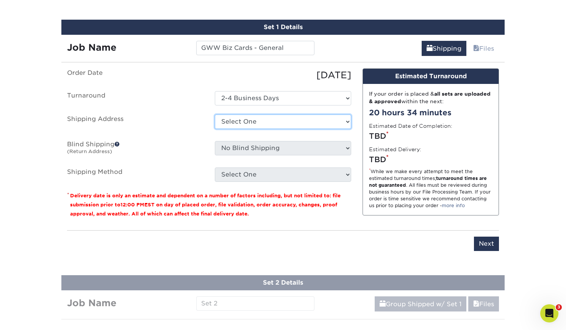
click at [274, 121] on select "Select One Andwell Health Partners DFD DuBois Realty Group GWW HAM – Barbara Er…" at bounding box center [283, 122] width 136 height 14
select select "107599"
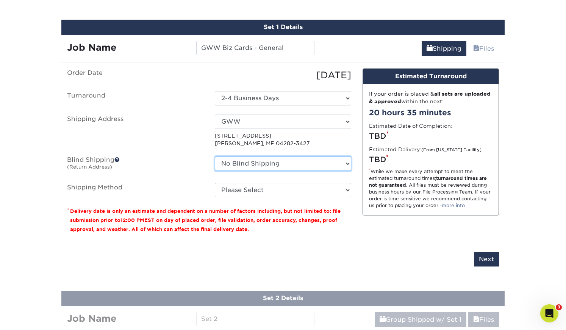
click at [273, 161] on select "No Blind Shipping Andwell Health Partners DFD DuBois Realty Group GWW HAM – Bar…" at bounding box center [283, 164] width 136 height 14
select select "162600"
click at [215, 157] on select "No Blind Shipping Andwell Health Partners DFD DuBois Realty Group GWW HAM – Bar…" at bounding box center [283, 164] width 136 height 14
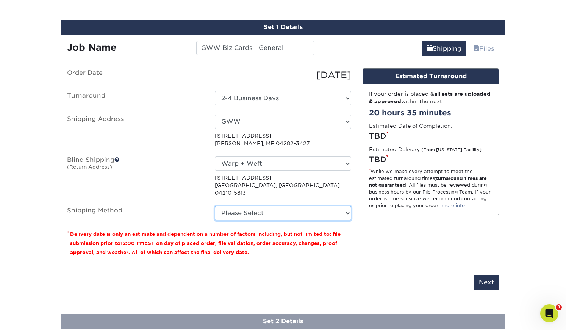
click at [279, 206] on select "Please Select 3 Day Shipping Service (+$18.69) Ground Shipping (+$19.03) 2 Day …" at bounding box center [283, 213] width 136 height 14
select select "12"
click at [215, 206] on select "Please Select 3 Day Shipping Service (+$18.69) Ground Shipping (+$19.03) 2 Day …" at bounding box center [283, 213] width 136 height 14
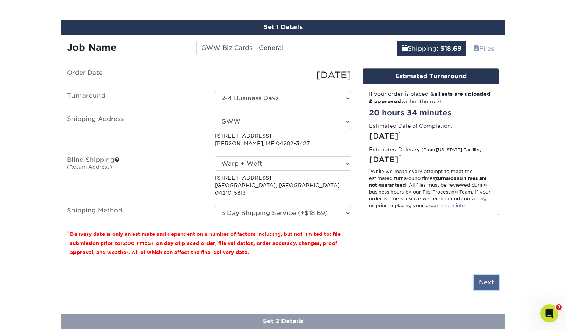
click at [483, 276] on input "Next" at bounding box center [486, 283] width 25 height 14
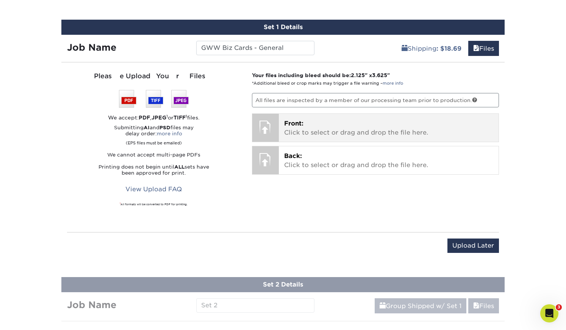
click at [362, 134] on p "Front: Click to select or drag and drop the file here." at bounding box center [388, 128] width 209 height 18
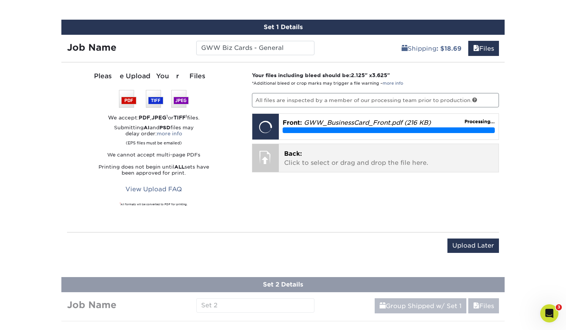
click at [383, 164] on p "Back: Click to select or drag and drop the file here." at bounding box center [388, 159] width 209 height 18
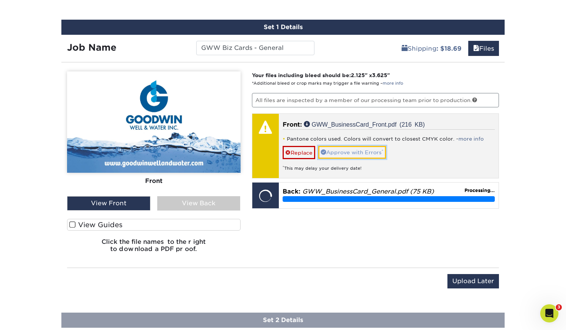
click at [343, 151] on link "Approve with Errors *" at bounding box center [352, 152] width 68 height 13
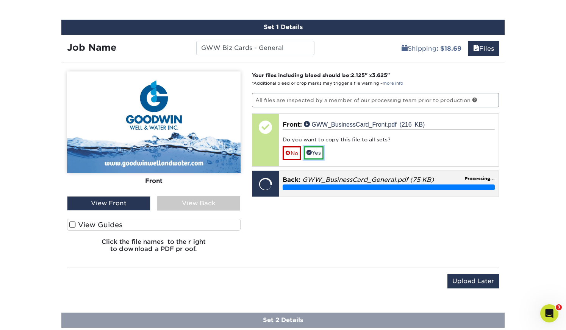
click at [315, 152] on link "Yes" at bounding box center [314, 152] width 20 height 13
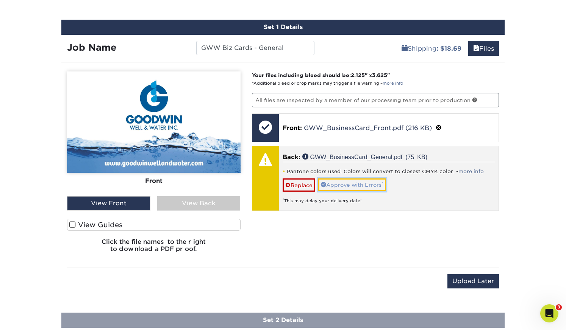
click at [337, 184] on link "Approve with Errors *" at bounding box center [352, 185] width 68 height 13
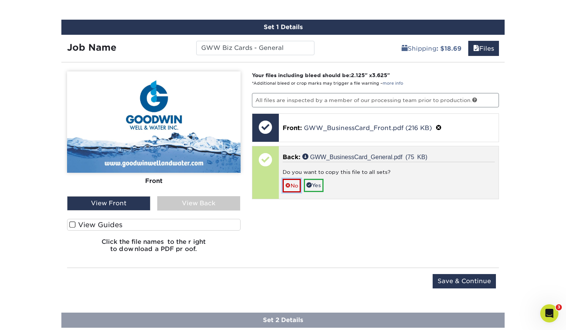
drag, startPoint x: 296, startPoint y: 186, endPoint x: 299, endPoint y: 189, distance: 4.6
click at [296, 186] on link "No" at bounding box center [291, 185] width 18 height 13
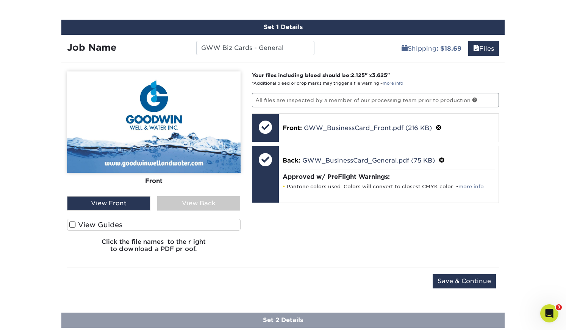
click at [206, 203] on div "View Back" at bounding box center [198, 203] width 83 height 14
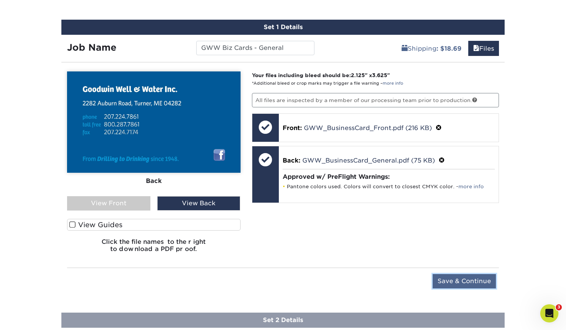
click at [484, 280] on input "Save & Continue" at bounding box center [463, 281] width 63 height 14
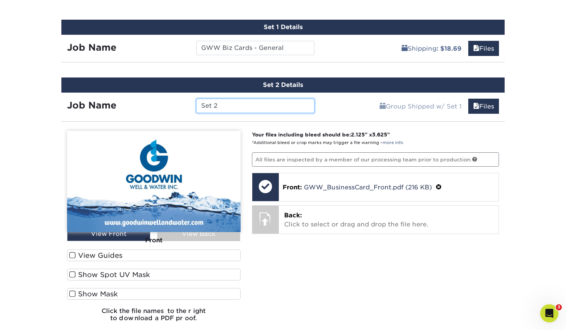
drag, startPoint x: 237, startPoint y: 106, endPoint x: 146, endPoint y: 98, distance: 91.2
click at [146, 99] on div "Job Name Set 2" at bounding box center [190, 106] width 259 height 14
paste input "GWW Biz Cards - General"
click at [274, 106] on input "GWW Biz Cards - General" at bounding box center [255, 106] width 118 height 14
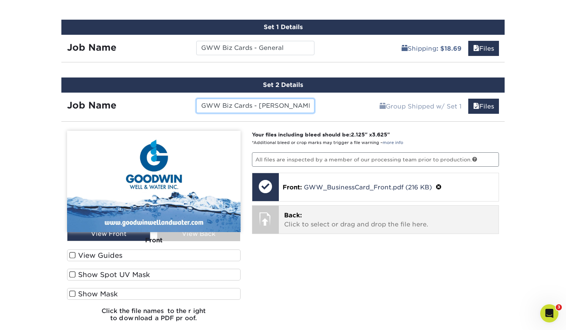
type input "GWW Biz Cards - Jesse"
click at [335, 216] on p "Back: Click to select or drag and drop the file here." at bounding box center [388, 220] width 209 height 18
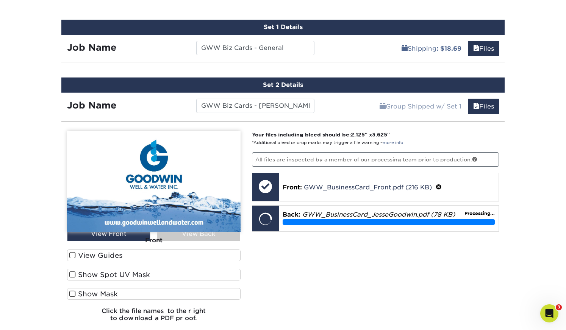
scroll to position [494, 0]
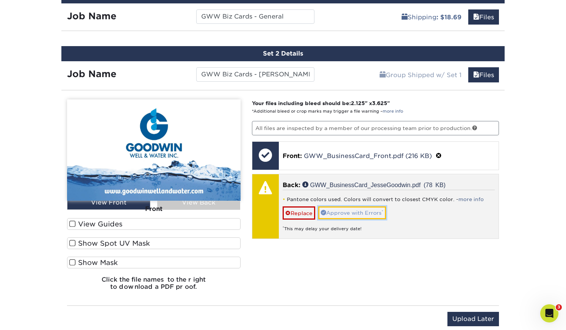
click at [343, 210] on link "Approve with Errors *" at bounding box center [352, 213] width 68 height 13
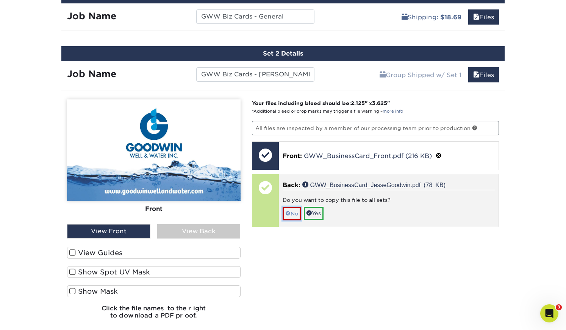
click at [296, 215] on link "No" at bounding box center [291, 213] width 18 height 13
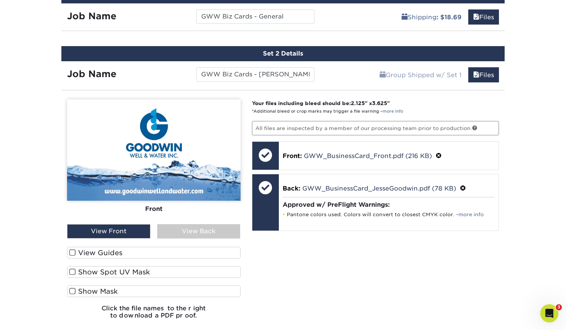
click at [216, 232] on div "View Back" at bounding box center [198, 231] width 83 height 14
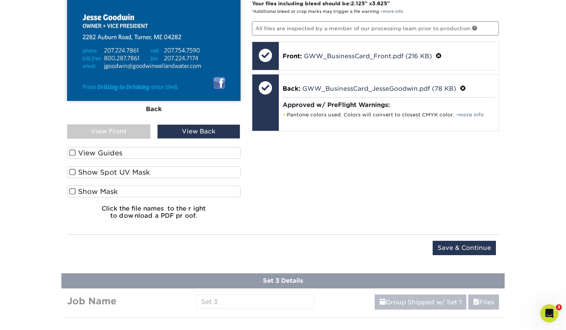
scroll to position [595, 0]
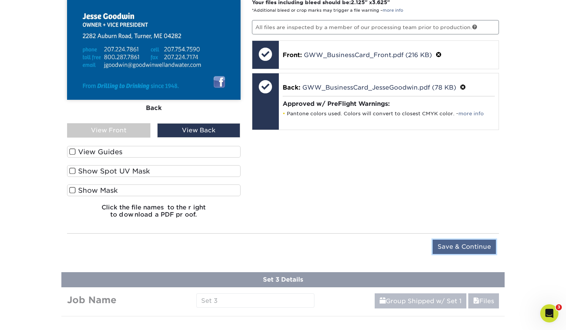
click at [488, 248] on input "Save & Continue" at bounding box center [463, 247] width 63 height 14
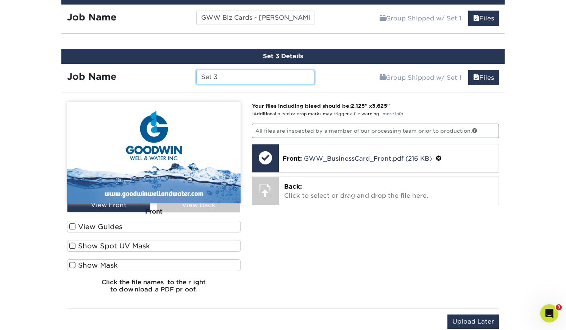
scroll to position [547, 0]
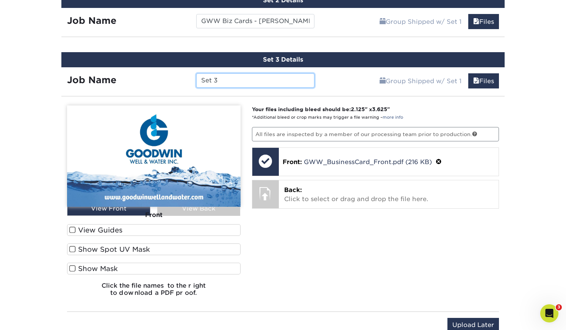
drag, startPoint x: 232, startPoint y: 79, endPoint x: 181, endPoint y: 79, distance: 51.5
click at [181, 79] on div "Job Name Set 3" at bounding box center [190, 80] width 259 height 14
paste input "GWW Biz Cards - General"
click at [276, 81] on input "GWW Biz Cards - General" at bounding box center [255, 80] width 118 height 14
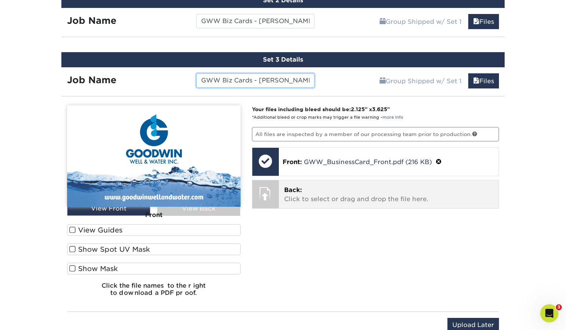
type input "GWW Biz Cards - Keith"
click at [319, 184] on div "Back: Click to select or drag and drop the file here. Choose file" at bounding box center [389, 195] width 220 height 28
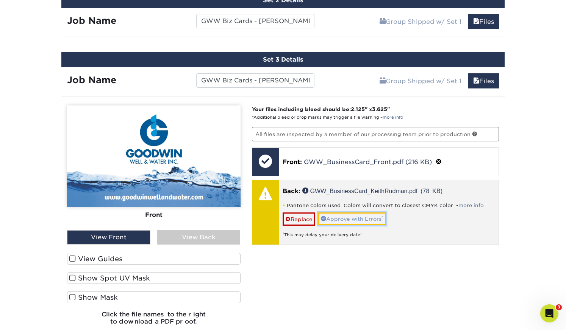
click at [355, 219] on link "Approve with Errors *" at bounding box center [352, 219] width 68 height 13
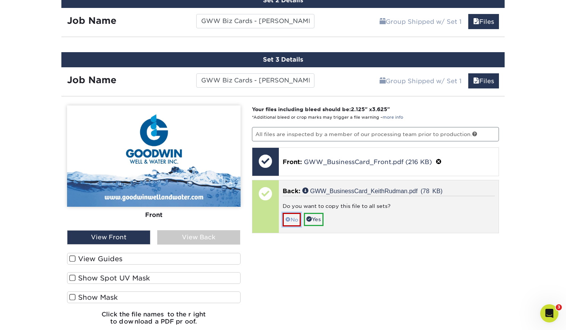
click at [292, 219] on link "No" at bounding box center [291, 219] width 18 height 13
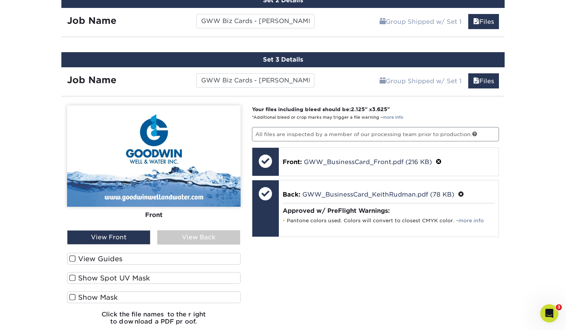
click at [207, 232] on div "View Back" at bounding box center [198, 238] width 83 height 14
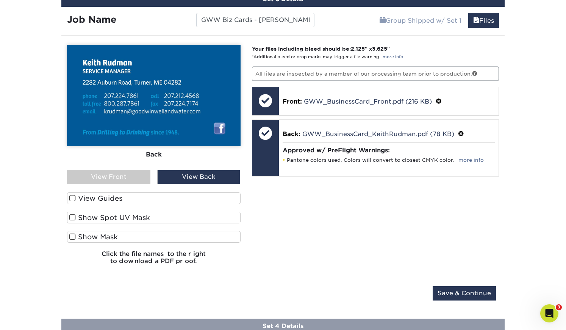
scroll to position [615, 0]
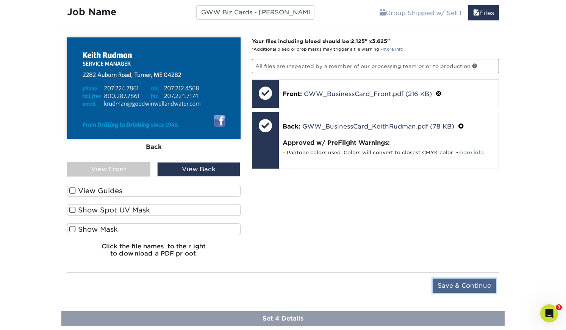
click at [466, 285] on input "Save & Continue" at bounding box center [463, 286] width 63 height 14
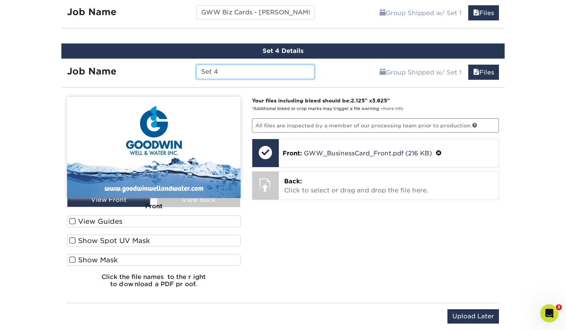
drag, startPoint x: 257, startPoint y: 71, endPoint x: 179, endPoint y: 71, distance: 78.0
click at [179, 71] on div "Job Name Set 4" at bounding box center [190, 72] width 259 height 14
paste input "GWW Biz Cards - General"
click at [279, 72] on input "GWW Biz Cards - General" at bounding box center [255, 72] width 118 height 14
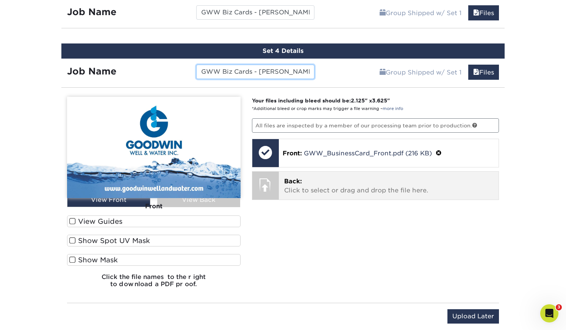
type input "GWW Biz Cards - Ralph"
click at [327, 184] on p "Back: Click to select or drag and drop the file here." at bounding box center [388, 186] width 209 height 18
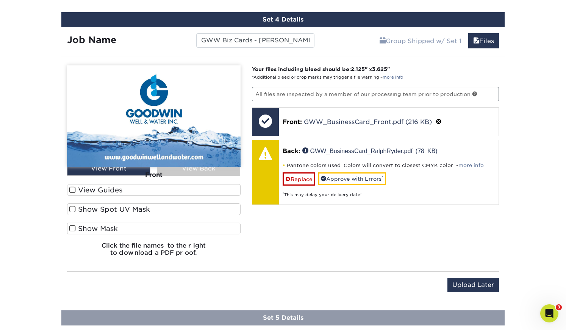
scroll to position [647, 0]
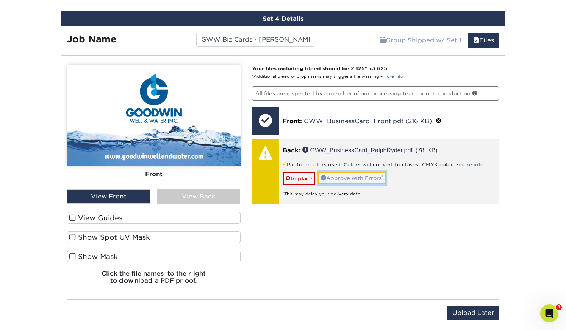
click at [363, 175] on link "Approve with Errors *" at bounding box center [352, 178] width 68 height 13
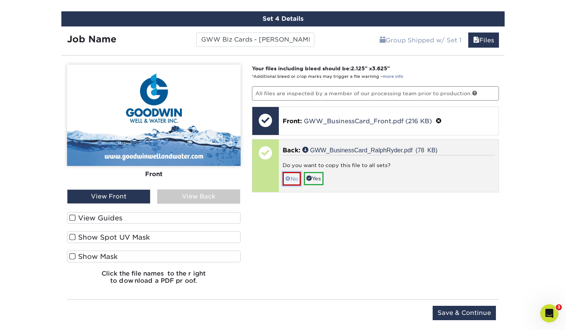
click at [296, 179] on link "No" at bounding box center [291, 178] width 18 height 13
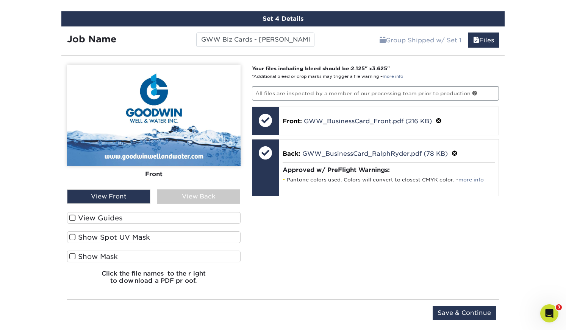
click at [227, 194] on div "View Back" at bounding box center [198, 197] width 83 height 14
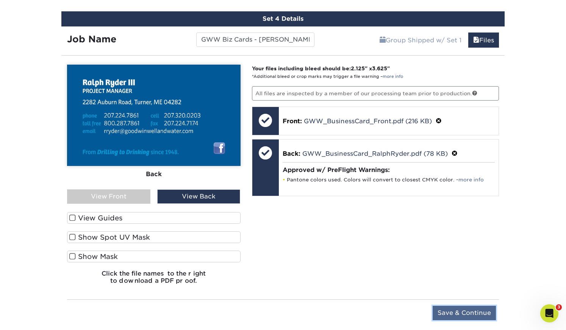
click at [483, 315] on input "Save & Continue" at bounding box center [463, 313] width 63 height 14
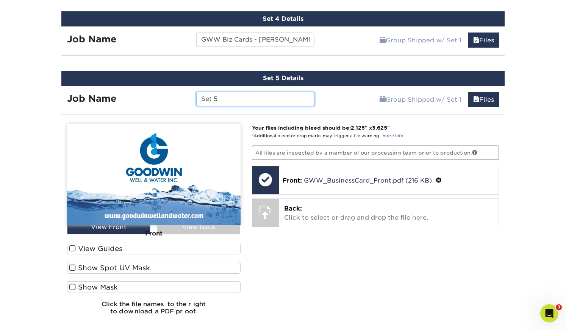
drag, startPoint x: 228, startPoint y: 99, endPoint x: 190, endPoint y: 98, distance: 38.2
click at [190, 98] on div "Job Name Set 5" at bounding box center [190, 99] width 259 height 14
paste input "GWW Biz Cards - General"
click at [273, 98] on input "GWW Biz Cards - General" at bounding box center [255, 99] width 118 height 14
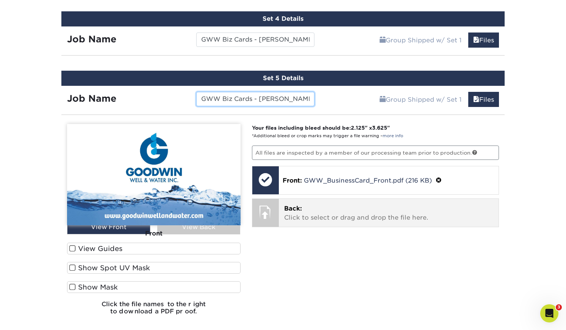
type input "GWW Biz Cards - Scott"
click at [362, 204] on p "Back: Click to select or drag and drop the file here." at bounding box center [388, 213] width 209 height 18
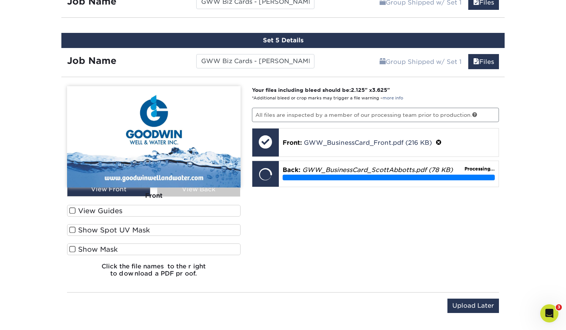
scroll to position [686, 0]
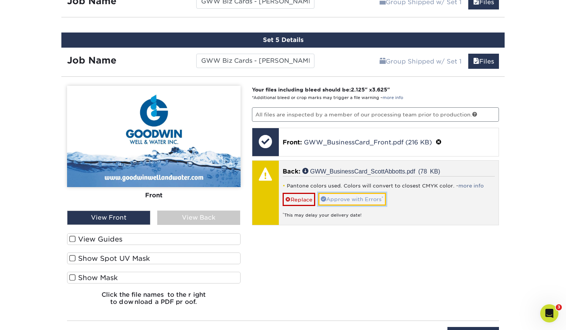
click at [340, 196] on link "Approve with Errors *" at bounding box center [352, 199] width 68 height 13
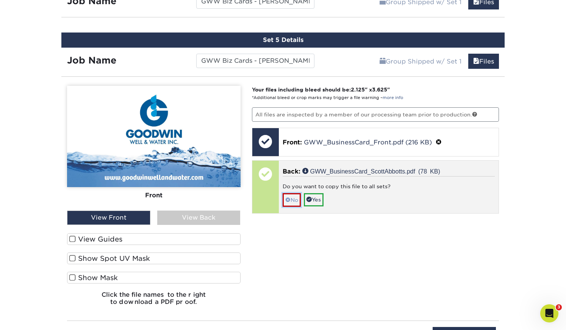
click at [290, 201] on link "No" at bounding box center [291, 199] width 18 height 13
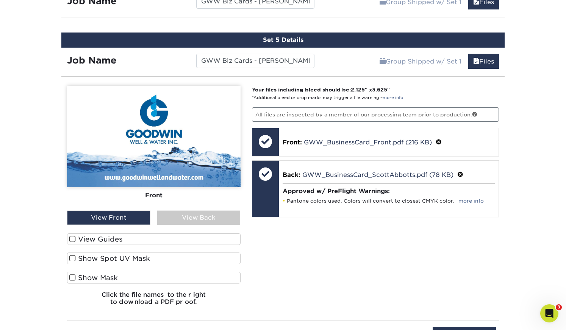
click at [196, 216] on div "View Back" at bounding box center [198, 218] width 83 height 14
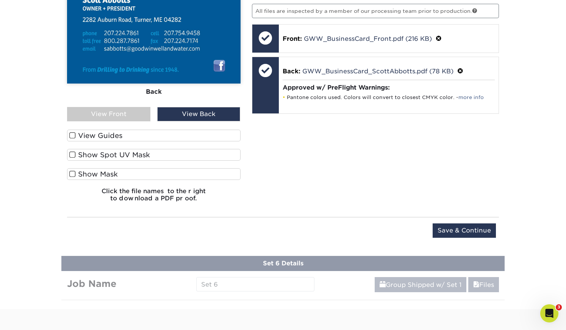
scroll to position [803, 0]
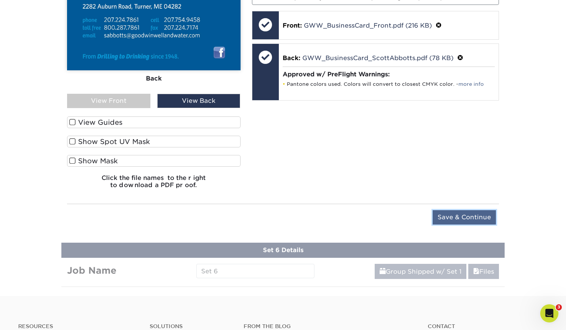
click at [452, 210] on input "Save & Continue" at bounding box center [463, 217] width 63 height 14
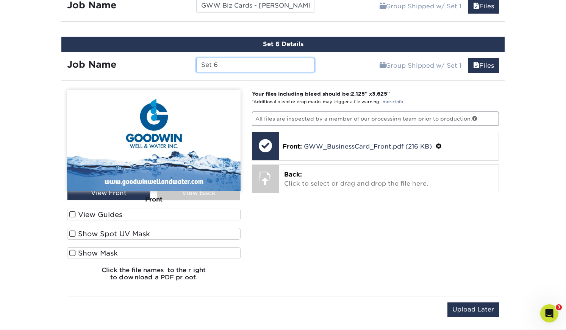
scroll to position [740, 0]
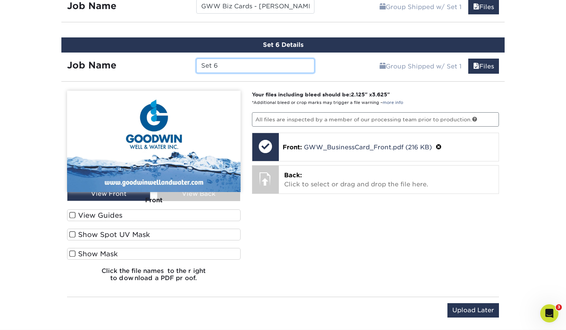
drag, startPoint x: 213, startPoint y: 62, endPoint x: 184, endPoint y: 61, distance: 29.9
click at [184, 61] on div "Job Name Set 6" at bounding box center [190, 66] width 259 height 14
paste input "GWW Biz Cards - General"
click at [265, 65] on input "GWW Biz Cards - General" at bounding box center [255, 66] width 118 height 14
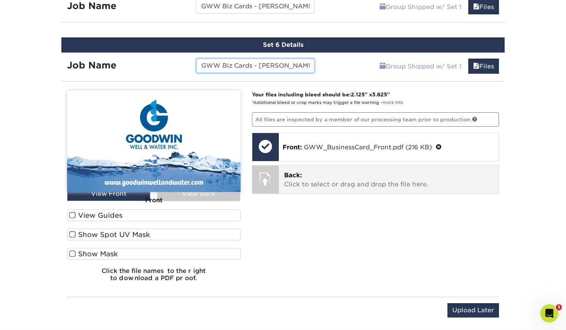
type input "GWW Biz Cards - Sheri"
click at [319, 183] on p "Back: Click to select or drag and drop the file here." at bounding box center [388, 180] width 209 height 18
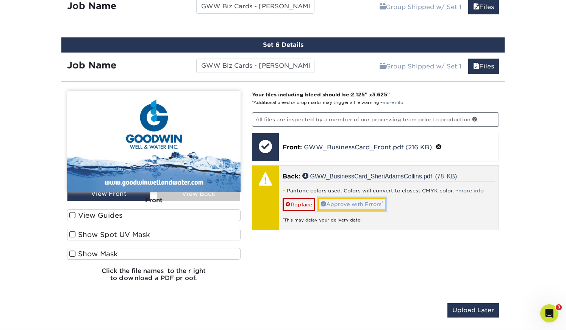
click at [352, 204] on link "Approve with Errors *" at bounding box center [352, 204] width 68 height 13
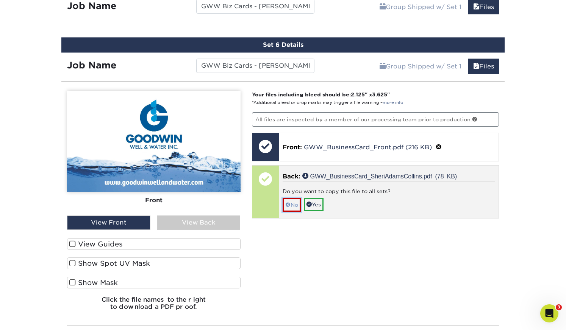
click at [293, 205] on link "No" at bounding box center [291, 204] width 18 height 13
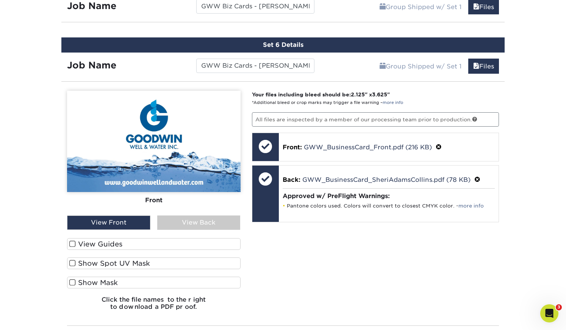
click at [194, 222] on div "View Back" at bounding box center [198, 223] width 83 height 14
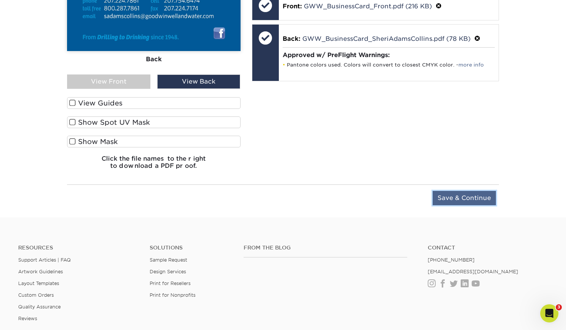
click at [462, 198] on input "Save & Continue" at bounding box center [463, 198] width 63 height 14
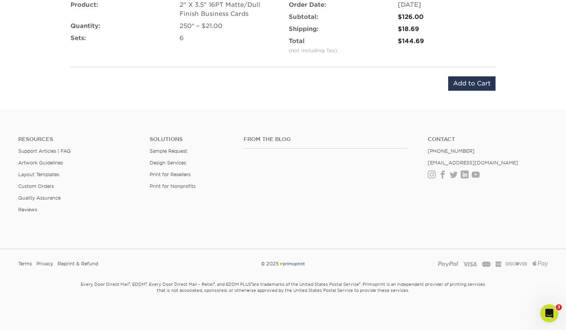
scroll to position [850, 0]
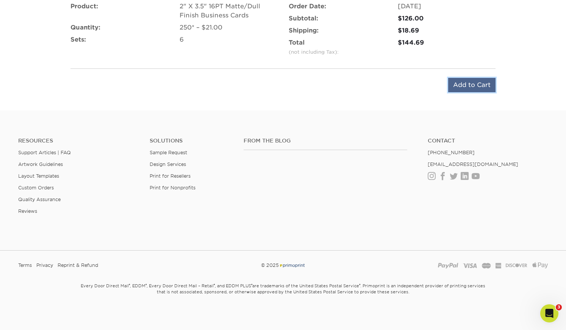
click at [478, 81] on input "Add to Cart" at bounding box center [471, 85] width 47 height 14
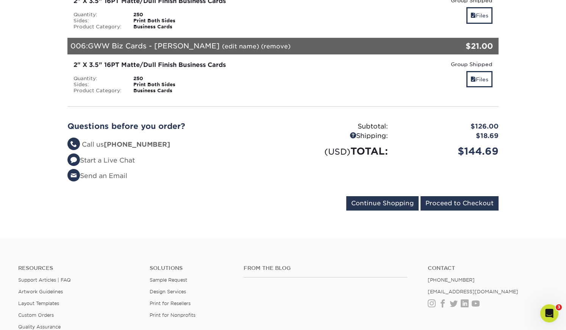
scroll to position [439, 0]
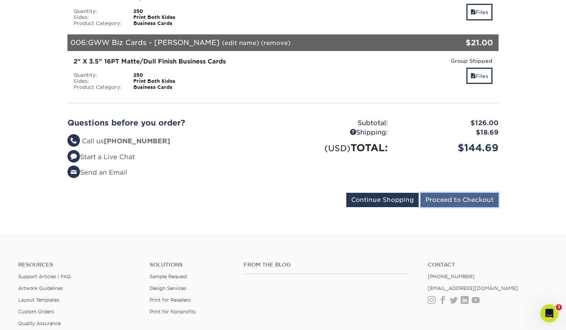
click at [478, 193] on input "Proceed to Checkout" at bounding box center [459, 200] width 78 height 14
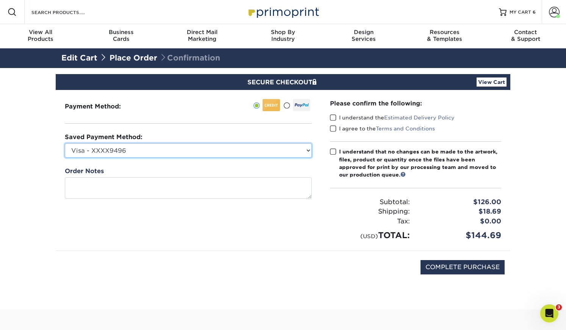
click at [291, 147] on select "Visa - XXXX9496 Visa - XXXX9496 American Express - XXXX2001 New Credit Card" at bounding box center [188, 150] width 247 height 14
select select "69282"
click at [65, 143] on select "Visa - XXXX9496 Visa - XXXX9496 American Express - XXXX2001 New Credit Card" at bounding box center [188, 150] width 247 height 14
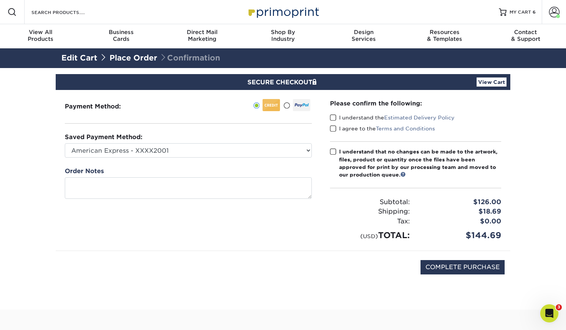
click at [334, 117] on span at bounding box center [333, 117] width 6 height 7
click at [0, 0] on input "I understand the Estimated Delivery Policy" at bounding box center [0, 0] width 0 height 0
click at [333, 129] on span at bounding box center [333, 128] width 6 height 7
click at [0, 0] on input "I agree to the Terms and Conditions" at bounding box center [0, 0] width 0 height 0
click at [333, 152] on span at bounding box center [333, 151] width 6 height 7
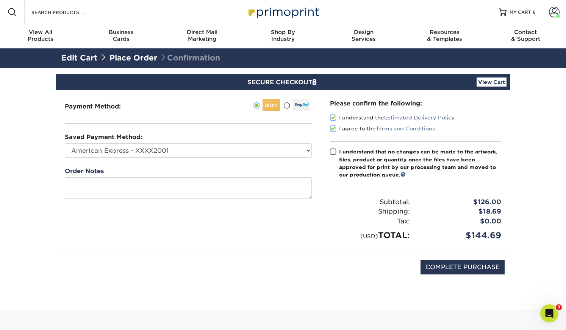
click at [0, 0] on input "I understand that no changes can be made to the artwork, files, product or quan…" at bounding box center [0, 0] width 0 height 0
click at [478, 267] on input "COMPLETE PURCHASE" at bounding box center [462, 267] width 84 height 14
type input "PROCESSING, PLEASE WAIT..."
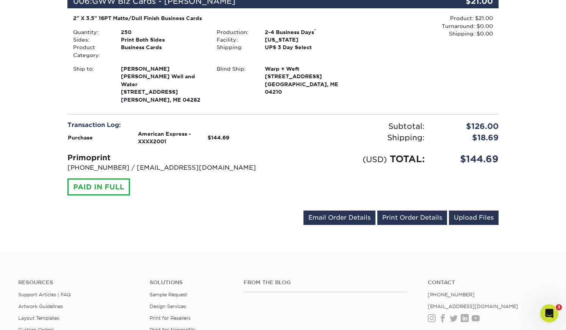
scroll to position [852, 0]
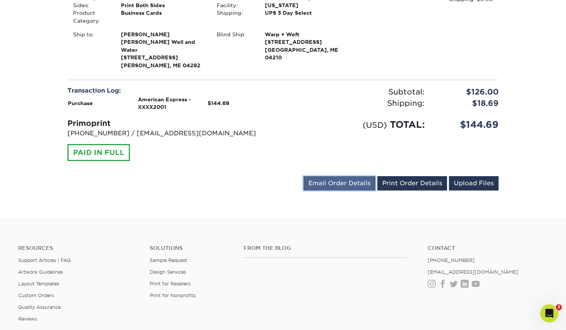
click at [351, 176] on link "Email Order Details" at bounding box center [339, 183] width 72 height 14
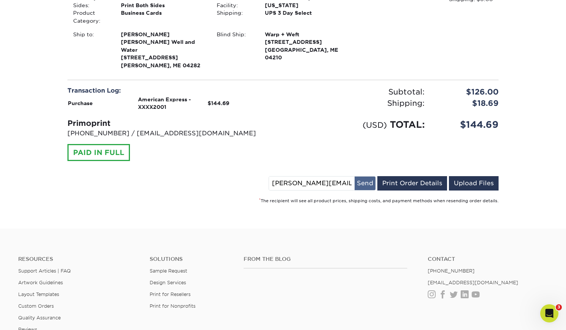
click at [361, 177] on button "Send" at bounding box center [364, 184] width 21 height 14
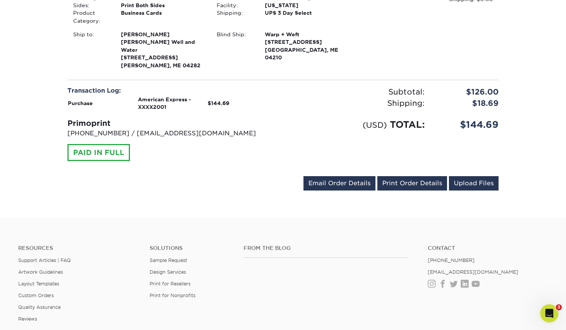
scroll to position [0, 0]
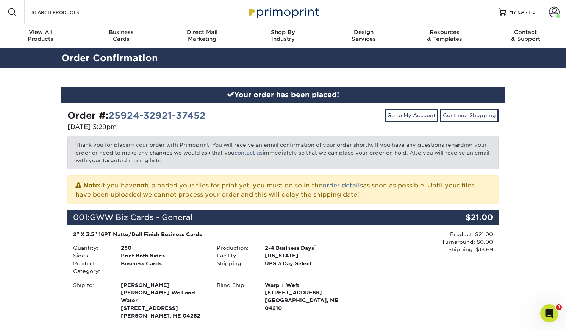
click at [291, 11] on img at bounding box center [283, 12] width 76 height 16
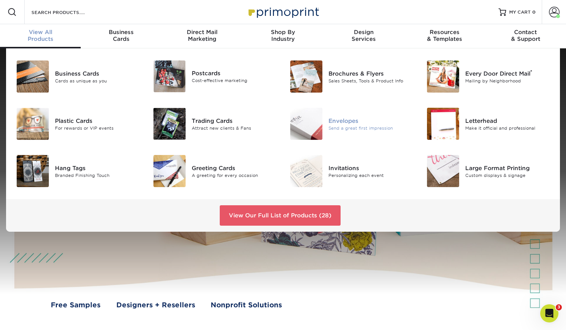
click at [352, 121] on div "Envelopes" at bounding box center [371, 121] width 86 height 8
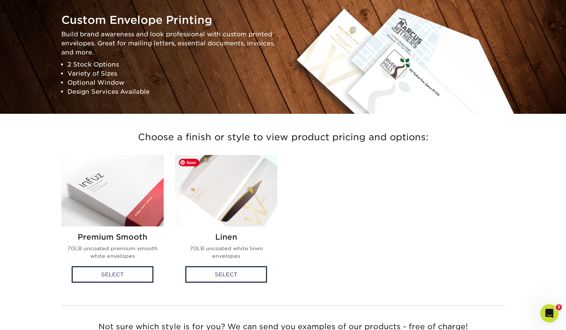
scroll to position [84, 0]
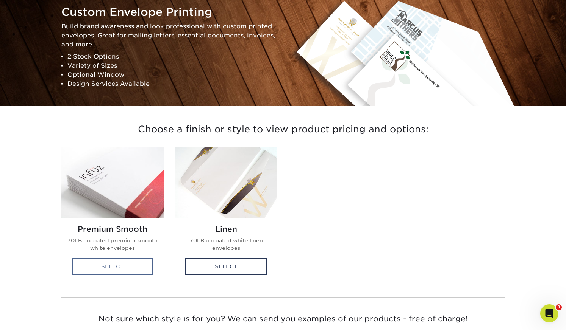
click at [126, 263] on div "Select" at bounding box center [113, 267] width 82 height 17
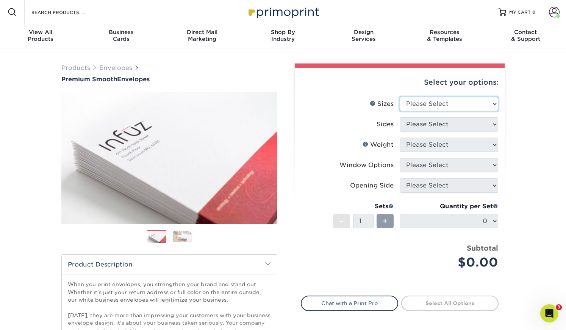
click at [441, 104] on select "Please Select 8.875" x 3.875" 4.125" x 9.5" 5.25" x 7.25" 9" x 12"" at bounding box center [448, 104] width 98 height 14
select select "4.12x9.50"
click at [399, 97] on select "Please Select 8.875" x 3.875" 4.125" x 9.5" 5.25" x 7.25" 9" x 12"" at bounding box center [448, 104] width 98 height 14
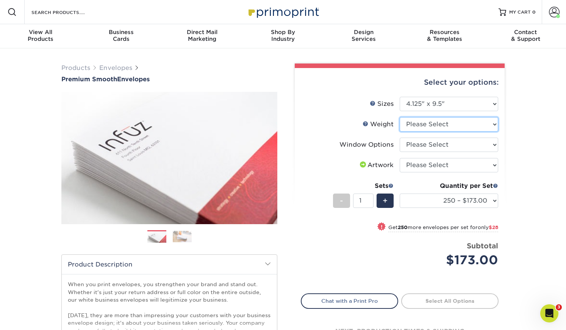
click at [450, 126] on select "Please Select 70LB" at bounding box center [448, 124] width 98 height 14
select select "70LB"
click at [399, 117] on select "Please Select 70LB" at bounding box center [448, 124] width 98 height 14
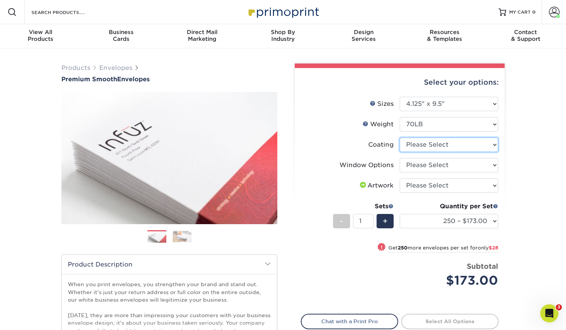
click at [447, 145] on select at bounding box center [448, 145] width 98 height 14
select select "3e7618de-abca-4bda-9f97-8b9129e913d8"
click at [399, 138] on select at bounding box center [448, 145] width 98 height 14
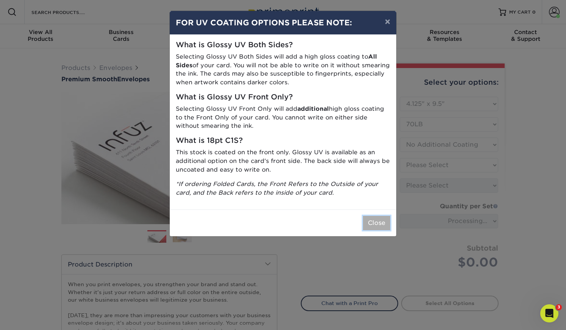
click at [378, 223] on button "Close" at bounding box center [376, 223] width 27 height 14
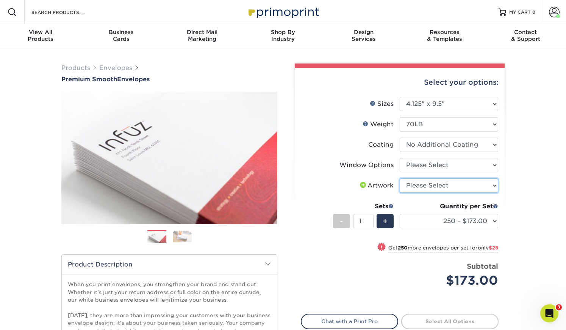
click at [449, 187] on select "Please Select I will upload files I need a design - $50" at bounding box center [448, 186] width 98 height 14
select select "upload"
click at [399, 179] on select "Please Select I will upload files I need a design - $50" at bounding box center [448, 186] width 98 height 14
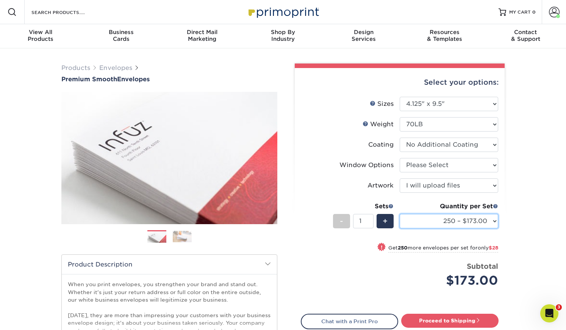
click at [495, 220] on select "250 – $173.00 500 – $201.00 1000 – $251.00 2500 – $388.00 5000 – $566.00 10000 …" at bounding box center [448, 221] width 98 height 14
click at [465, 163] on select "Please Select No Window Window (Left Side)" at bounding box center [448, 165] width 98 height 14
select select "b86b10cc-c636-4afb-8a99-5a4de9e47610"
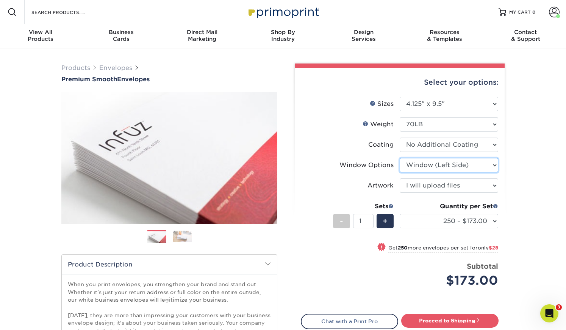
click at [399, 158] on select "Please Select No Window Window (Left Side)" at bounding box center [448, 165] width 98 height 14
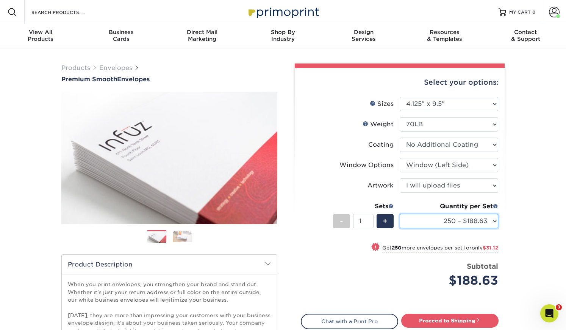
click at [491, 221] on select "250 – $188.63 500 – $219.75 1000 – $276.00 2500 – $431.75 5000 – $641.00 10000 …" at bounding box center [448, 221] width 98 height 14
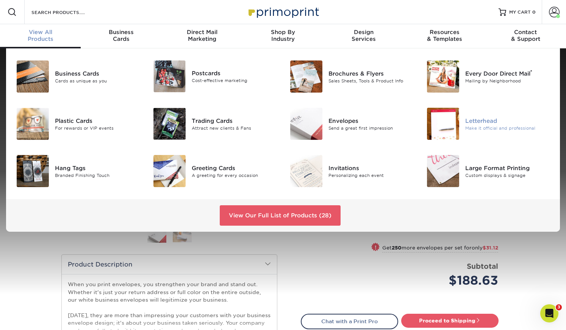
click at [489, 121] on div "Letterhead" at bounding box center [508, 121] width 86 height 8
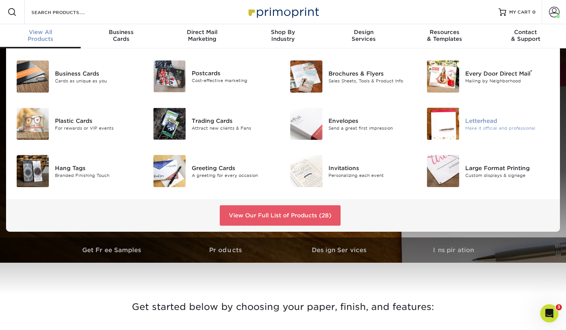
click at [471, 120] on div "Letterhead" at bounding box center [508, 121] width 86 height 8
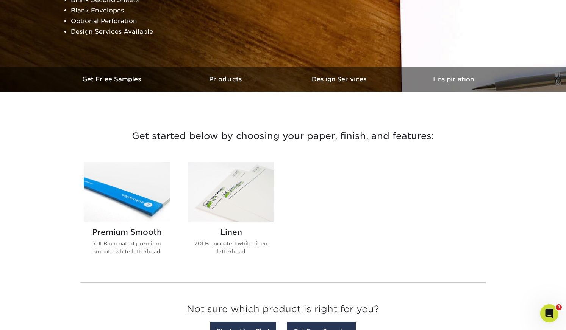
scroll to position [175, 0]
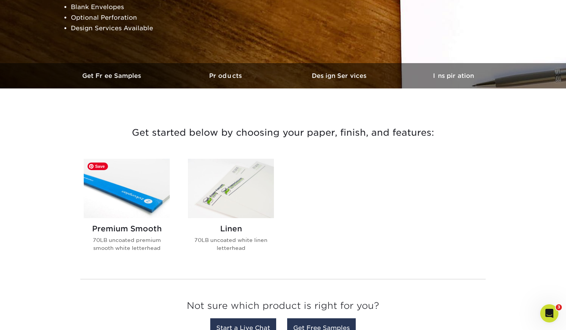
click at [127, 197] on img at bounding box center [127, 188] width 86 height 59
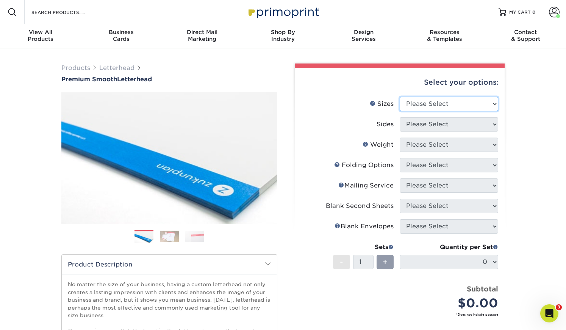
click at [468, 101] on select "Please Select 5.5" x 8.5" 8.5" x 11" 8.5" x 14" 11" x 17"" at bounding box center [448, 104] width 98 height 14
select select "8.50x11.00"
click at [399, 97] on select "Please Select 5.5" x 8.5" 8.5" x 11" 8.5" x 14" 11" x 17"" at bounding box center [448, 104] width 98 height 14
click at [464, 128] on select "Please Select Print Both Sides Print Front Only" at bounding box center [448, 124] width 98 height 14
select select "32d3c223-f82c-492b-b915-ba065a00862f"
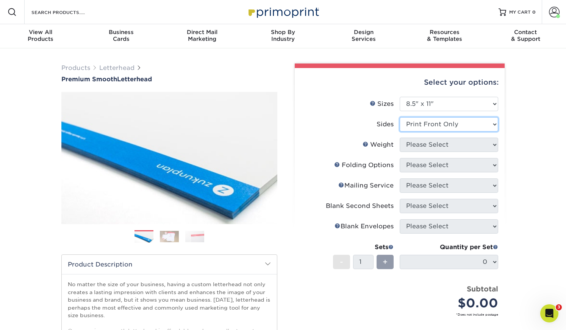
click at [399, 117] on select "Please Select Print Both Sides Print Front Only" at bounding box center [448, 124] width 98 height 14
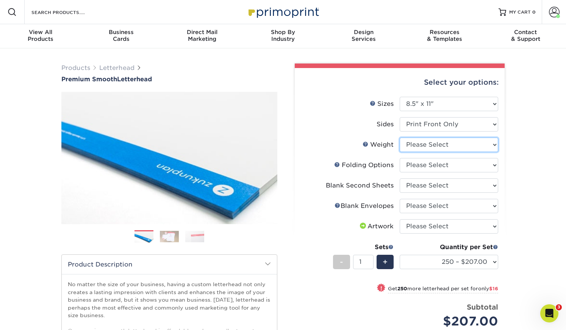
click at [466, 145] on select "Please Select 70LB" at bounding box center [448, 145] width 98 height 14
select select "70LB"
click at [399, 138] on select "Please Select 70LB" at bounding box center [448, 145] width 98 height 14
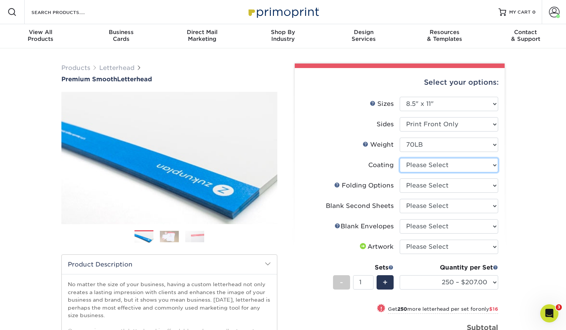
click at [466, 165] on select at bounding box center [448, 165] width 98 height 14
select select "3e7618de-abca-4bda-9f97-8b9129e913d8"
click at [399, 158] on select at bounding box center [448, 165] width 98 height 14
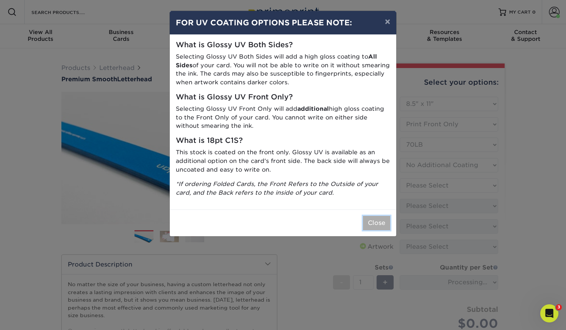
click at [377, 223] on button "Close" at bounding box center [376, 223] width 27 height 14
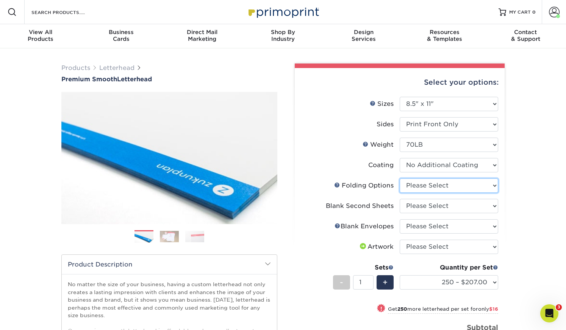
click at [458, 187] on select "Please Select FLAT - No Folding Accordion Fold Half-Fold (Vertical) Half-Fold (…" at bounding box center [448, 186] width 98 height 14
select select "9b1d5825-34d1-4721-9874-ed79abb003d7"
click at [399, 179] on select "Please Select FLAT - No Folding Accordion Fold Half-Fold (Vertical) Half-Fold (…" at bounding box center [448, 186] width 98 height 14
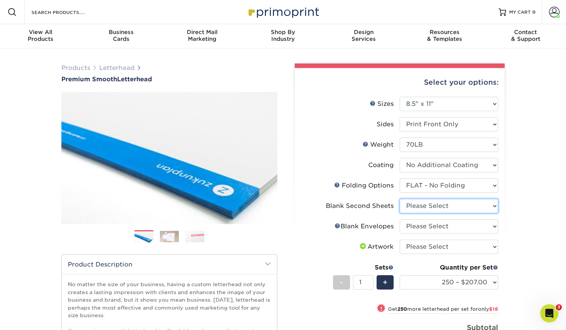
click at [462, 209] on select "Please Select No second blank sheets Yes 250 blank sheets Yes 500 blank sheets …" at bounding box center [448, 206] width 98 height 14
select select "80c01c16-d127-4b18-b8f3-2c0f873fa65b"
click at [399, 199] on select "Please Select No second blank sheets Yes 250 blank sheets Yes 500 blank sheets …" at bounding box center [448, 206] width 98 height 14
click at [462, 229] on select "Please Select No Blank Envelopes Yes 250 Envelopes NO 10 Yes 500 Envelopes NO 1…" at bounding box center [448, 227] width 98 height 14
select select "9f137334-7cf0-4a73-8a74-a4df662606ea"
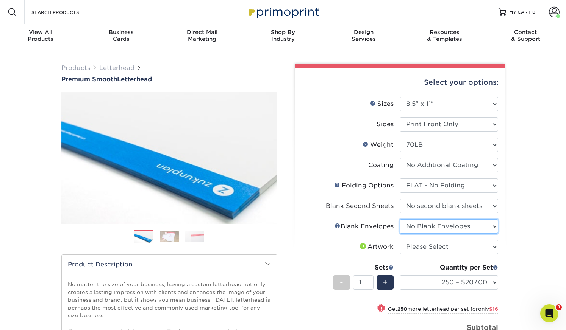
click at [399, 220] on select "Please Select No Blank Envelopes Yes 250 Envelopes NO 10 Yes 500 Envelopes NO 1…" at bounding box center [448, 227] width 98 height 14
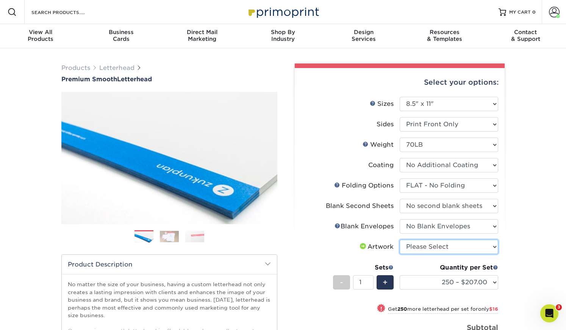
click at [482, 250] on select "Please Select I will upload files I need a design - $75" at bounding box center [448, 247] width 98 height 14
select select "upload"
click at [399, 240] on select "Please Select I will upload files I need a design - $75" at bounding box center [448, 247] width 98 height 14
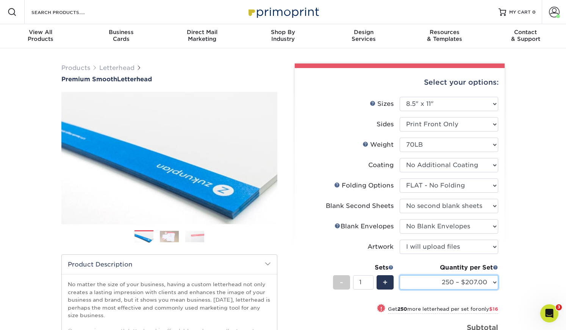
click at [478, 282] on select "250 – $207.00 500 – $223.00 1000 – $254.00 2500 – $385.00 5000 – $515.00 10000 …" at bounding box center [448, 283] width 98 height 14
